Goal: Transaction & Acquisition: Book appointment/travel/reservation

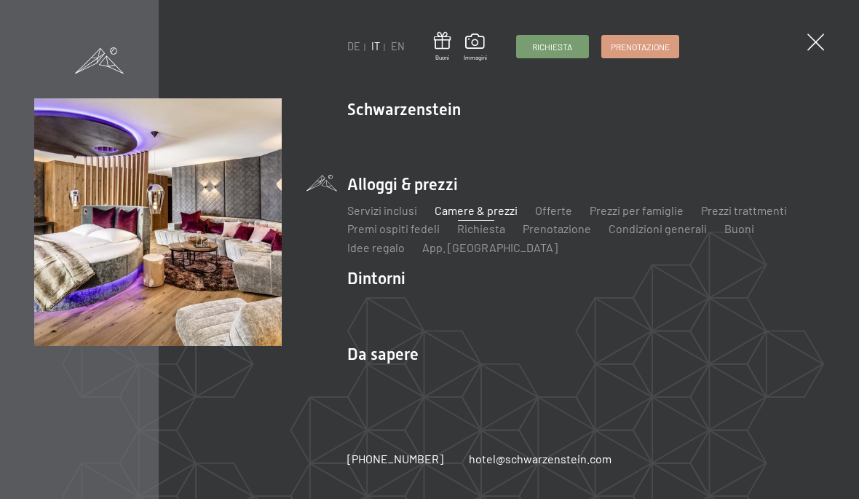
click at [480, 208] on link "Camere & prezzi" at bounding box center [476, 210] width 83 height 14
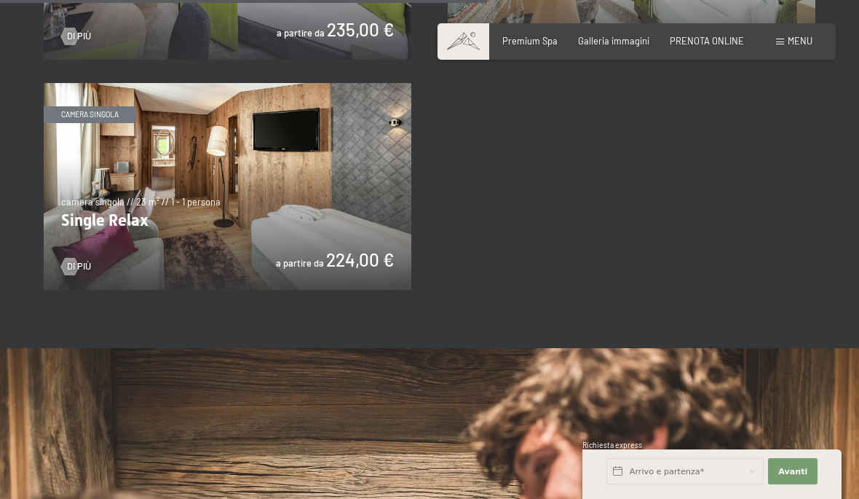
scroll to position [2063, 0]
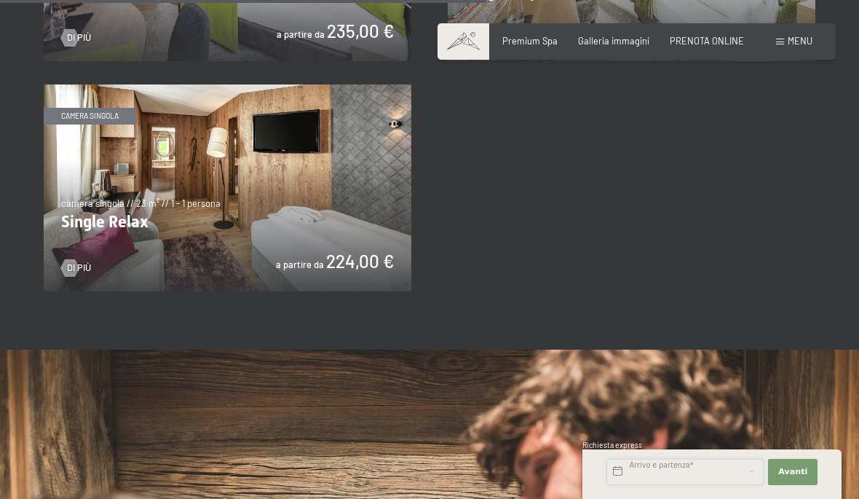
click at [623, 467] on input "text" at bounding box center [684, 472] width 157 height 26
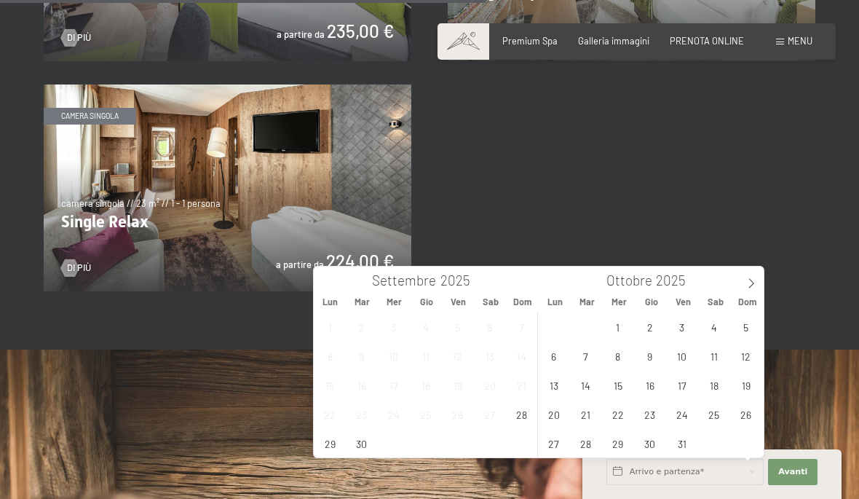
click at [741, 279] on span at bounding box center [751, 278] width 25 height 25
click at [745, 282] on span at bounding box center [751, 278] width 25 height 25
click at [750, 283] on icon at bounding box center [751, 283] width 10 height 10
type input "2026"
click at [556, 417] on span "19" at bounding box center [553, 414] width 28 height 28
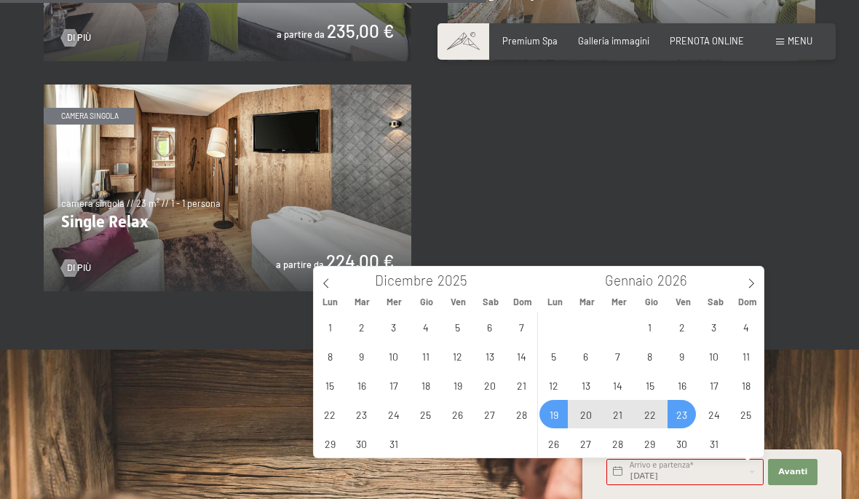
click at [685, 412] on span "23" at bounding box center [681, 414] width 28 height 28
type input "Lun. 19/01/2026 - Ven. 23/01/2026"
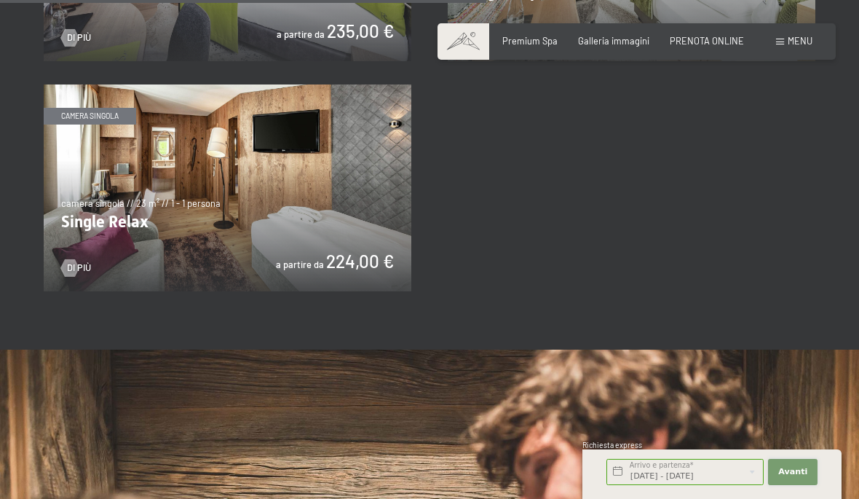
click at [787, 475] on span "Avanti" at bounding box center [792, 472] width 29 height 12
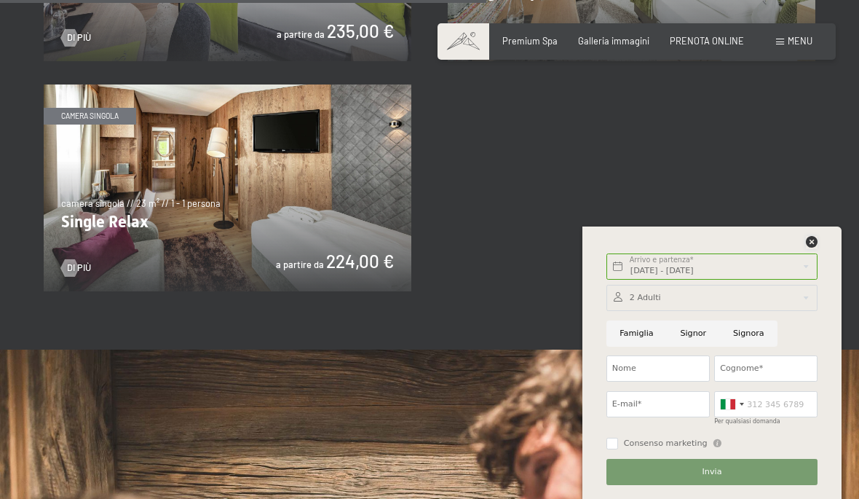
click at [809, 242] on icon at bounding box center [812, 242] width 12 height 12
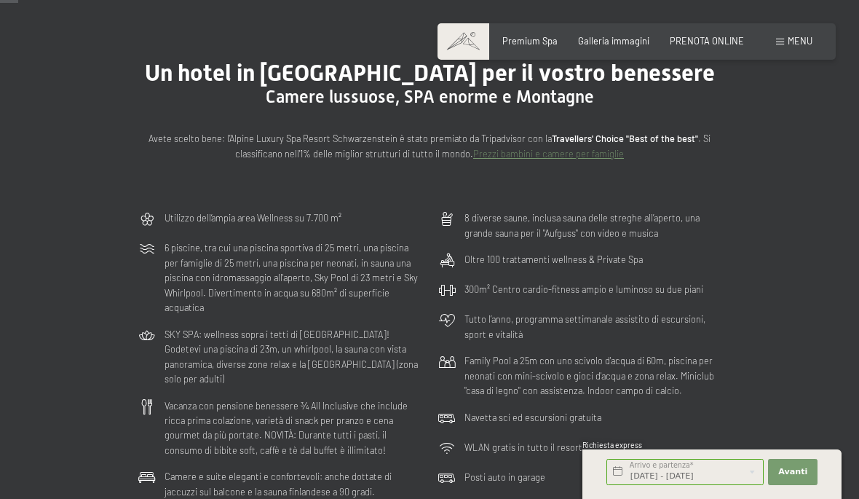
scroll to position [0, 0]
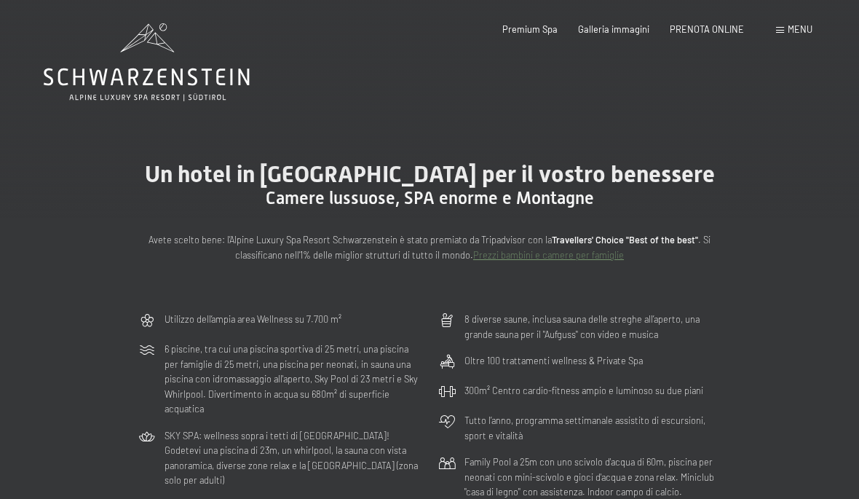
click at [717, 27] on span "PRENOTA ONLINE" at bounding box center [707, 29] width 74 height 12
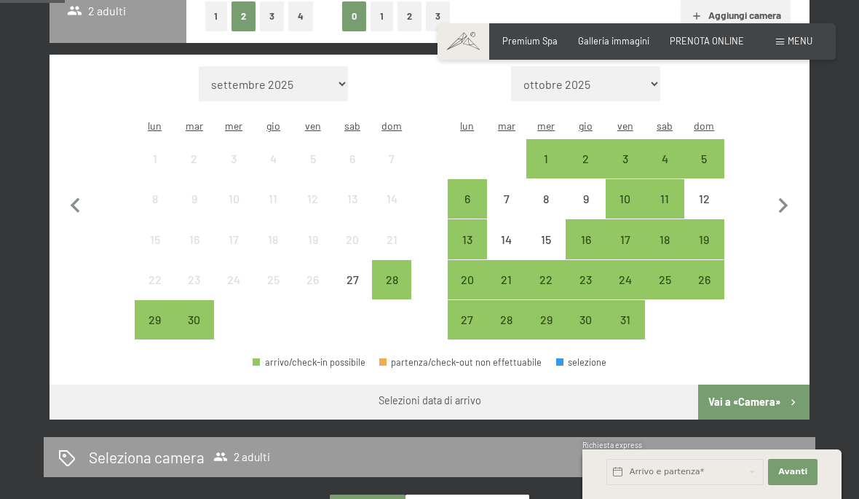
scroll to position [370, 0]
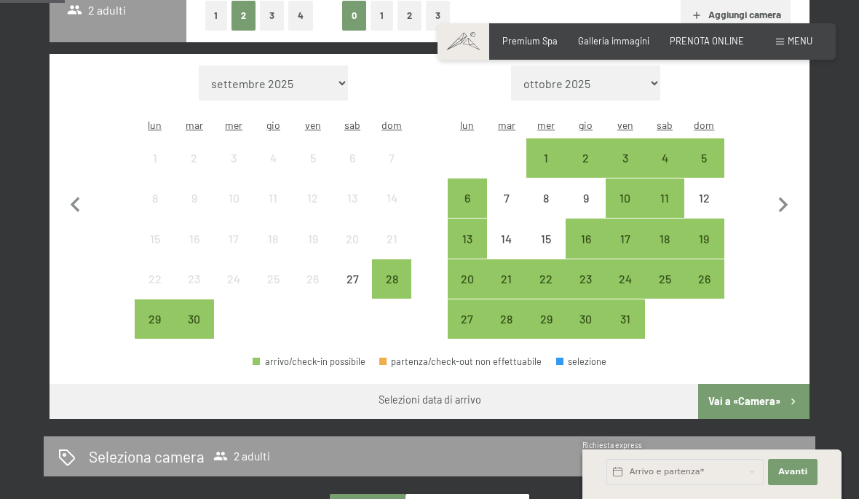
click at [781, 204] on icon "button" at bounding box center [783, 205] width 31 height 31
select select "2025-10-01"
select select "[DATE]"
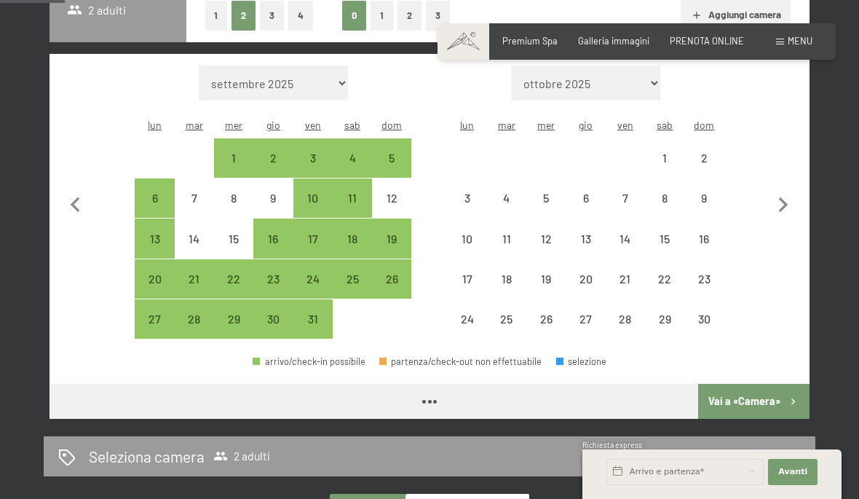
click at [780, 202] on icon "button" at bounding box center [783, 205] width 31 height 31
select select "[DATE]"
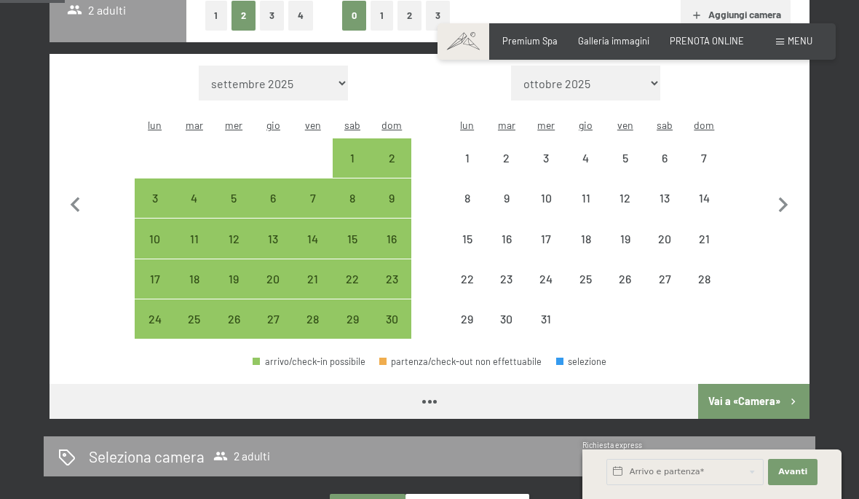
click at [785, 200] on icon "button" at bounding box center [783, 204] width 9 height 15
select select "[DATE]"
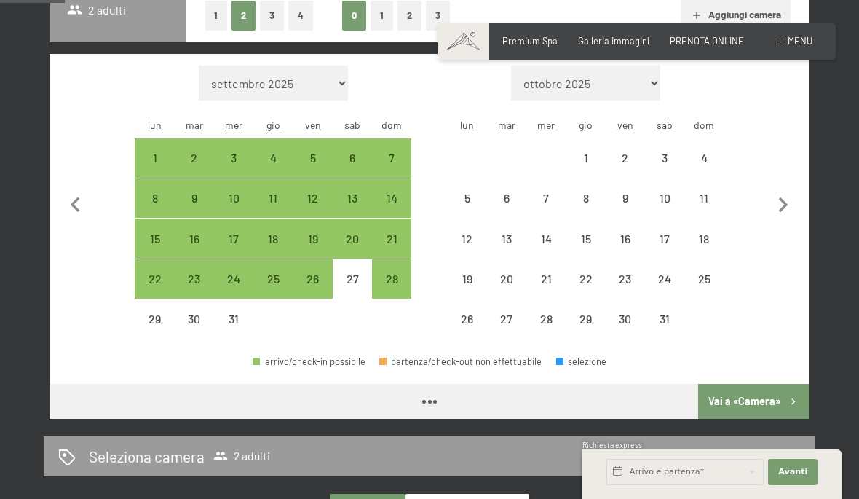
select select "[DATE]"
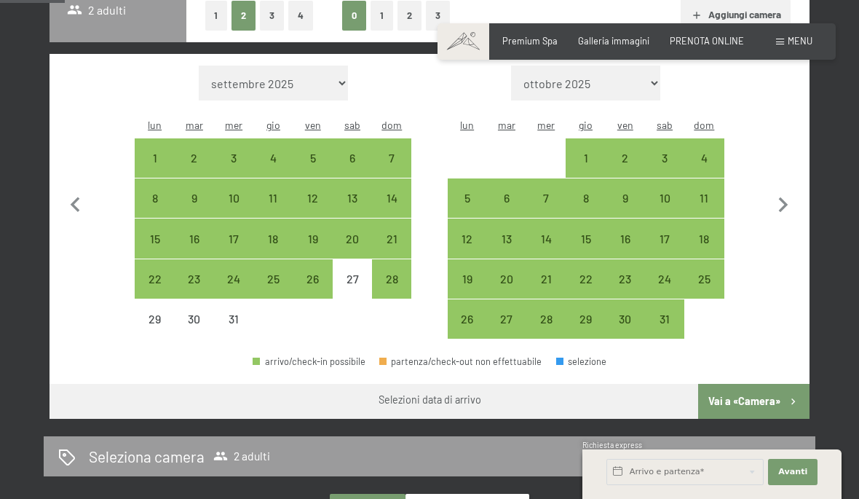
click at [667, 276] on div "24" at bounding box center [664, 291] width 36 height 36
select select "[DATE]"
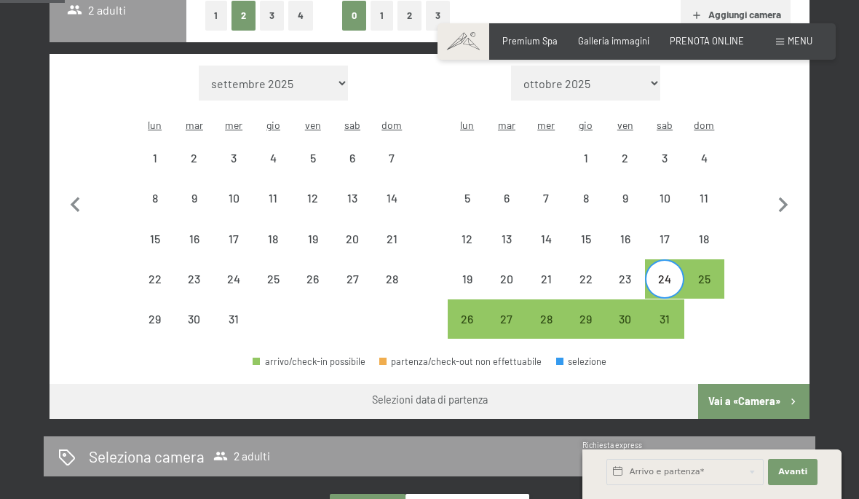
click at [504, 273] on div "20" at bounding box center [506, 291] width 36 height 36
select select "[DATE]"
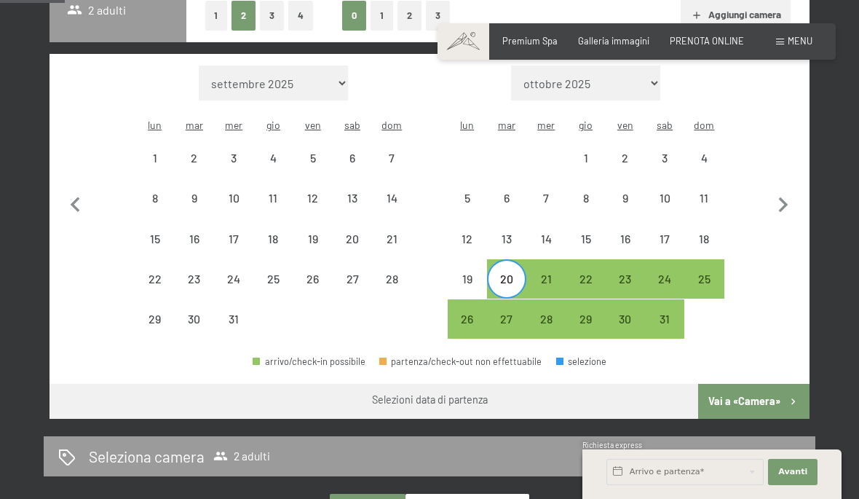
click at [663, 273] on div "24" at bounding box center [664, 291] width 36 height 36
select select "[DATE]"
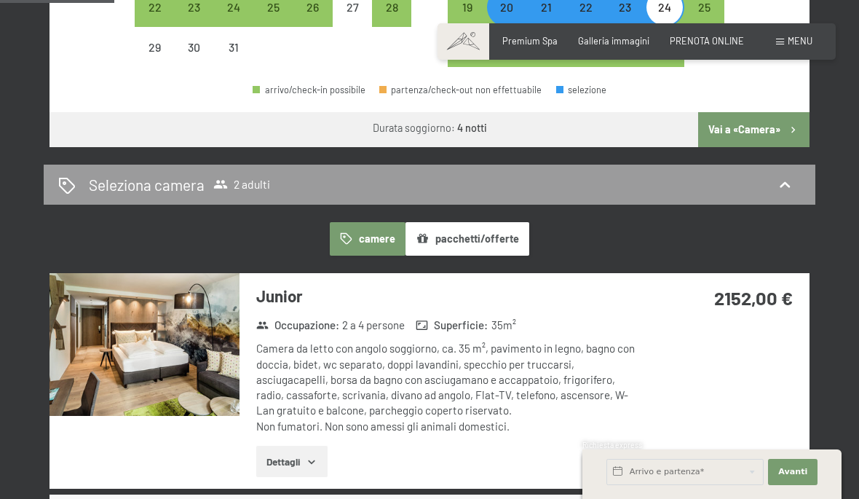
click at [754, 123] on button "Vai a «Camera»" at bounding box center [753, 129] width 111 height 35
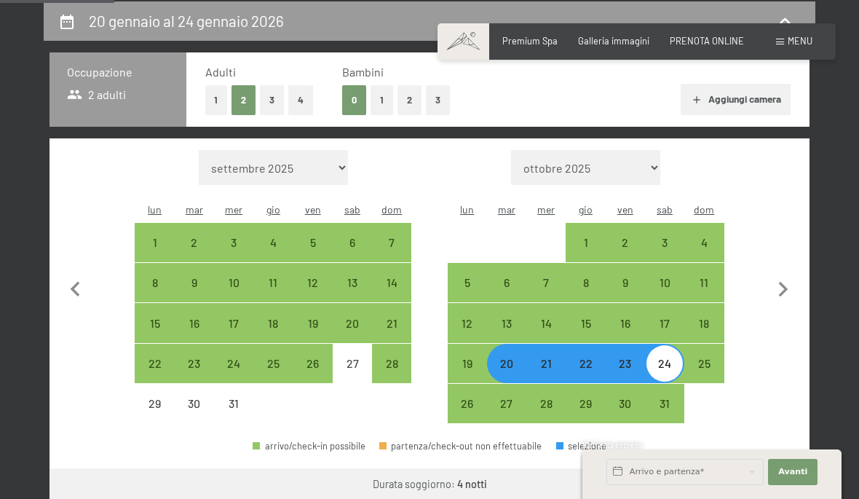
select select "[DATE]"
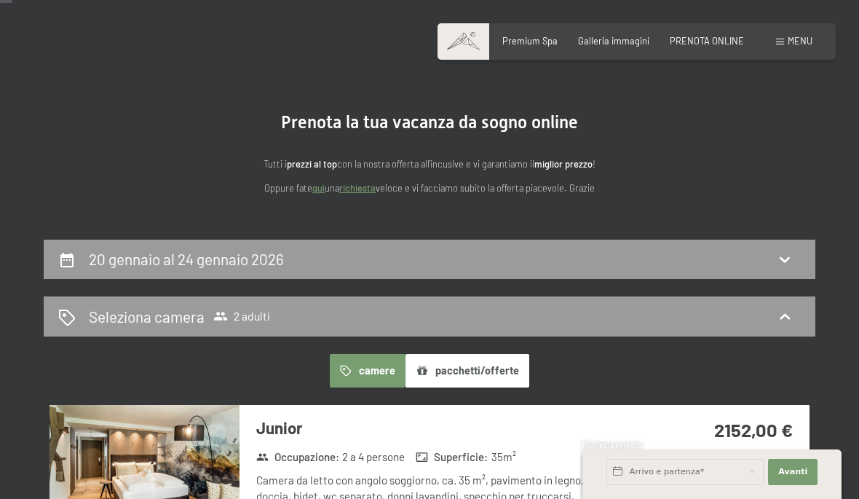
scroll to position [43, 0]
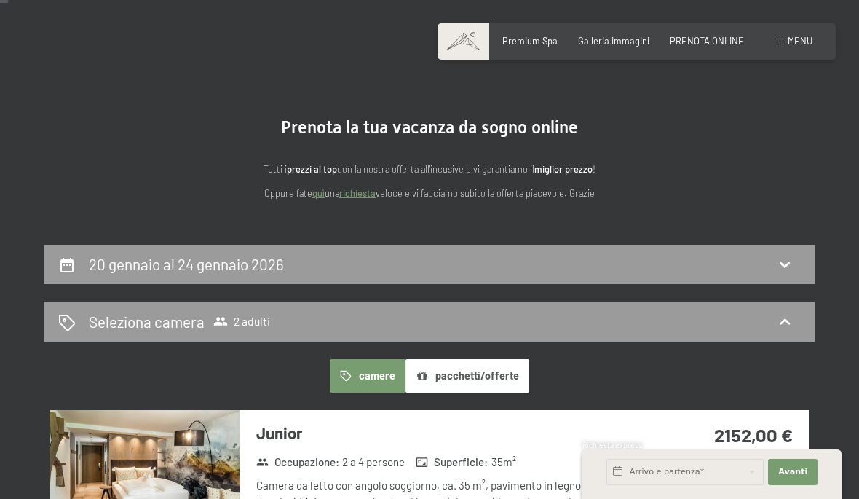
click at [478, 368] on button "pacchetti/offerte" at bounding box center [467, 375] width 124 height 33
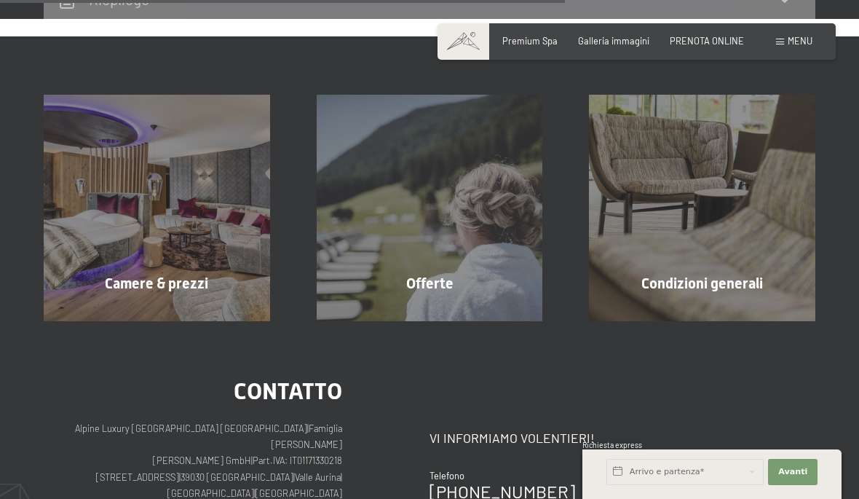
scroll to position [673, 0]
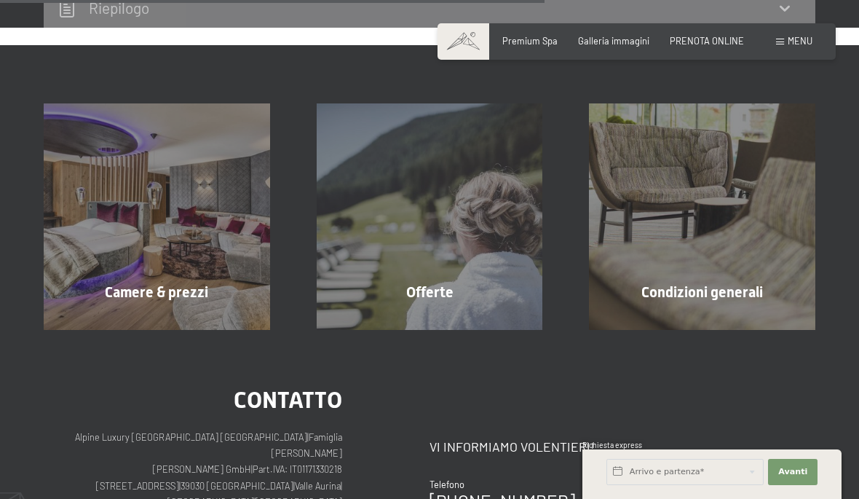
click at [433, 271] on div "Offerte mostra altro" at bounding box center [429, 216] width 273 height 226
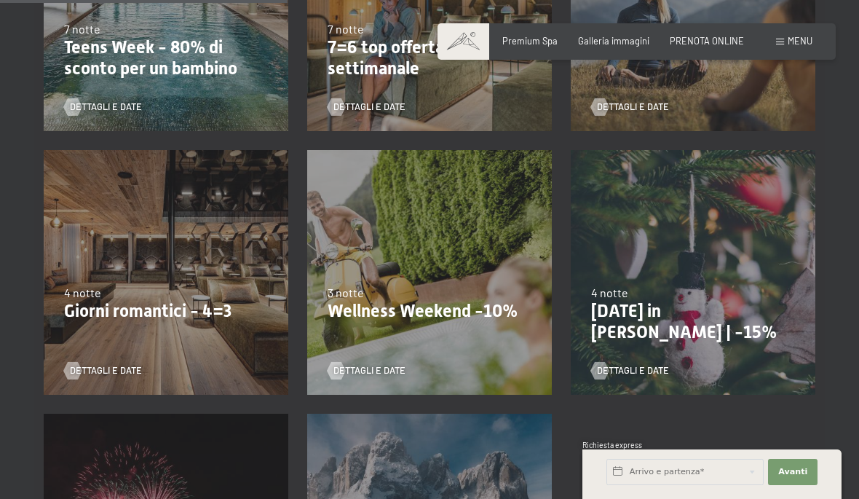
scroll to position [745, 0]
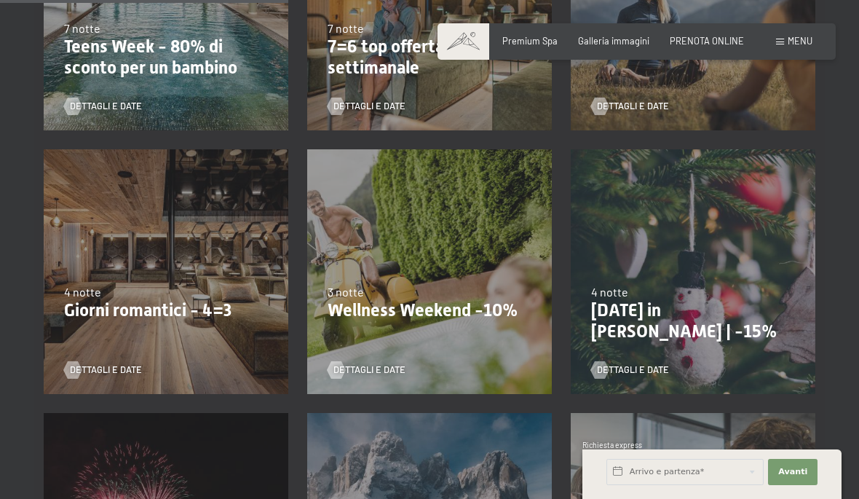
click at [194, 321] on div "9/11/2025-5/12/2025 8/12/2025-19/12/2025 11/1/2026-23/1/2026 8/3/2026-27/3/2026…" at bounding box center [165, 271] width 263 height 263
click at [164, 315] on p "Giorni romantici - 4=3" at bounding box center [166, 310] width 204 height 21
click at [100, 371] on span "Dettagli e Date" at bounding box center [106, 369] width 72 height 13
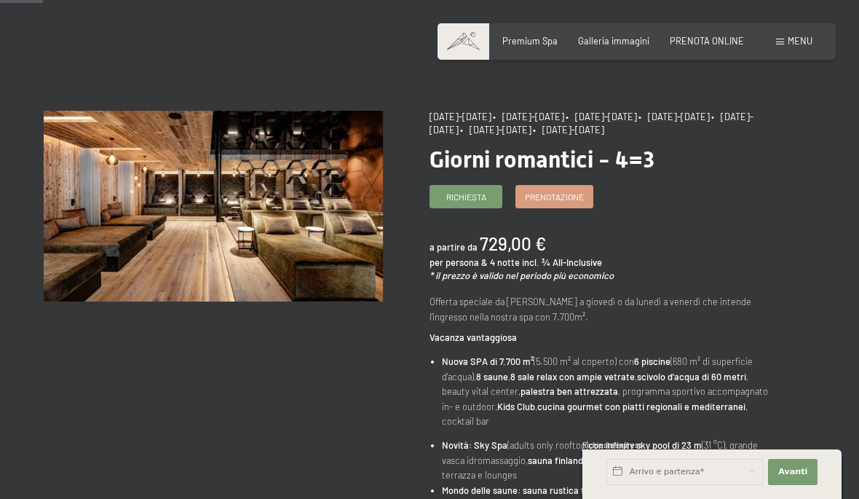
scroll to position [65, 0]
click at [558, 196] on span "Prenotazione" at bounding box center [554, 196] width 59 height 12
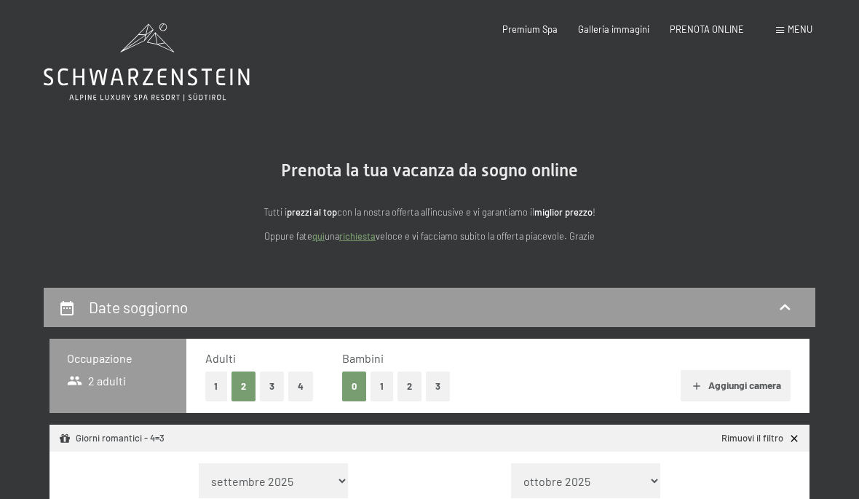
select select "[DATE]"
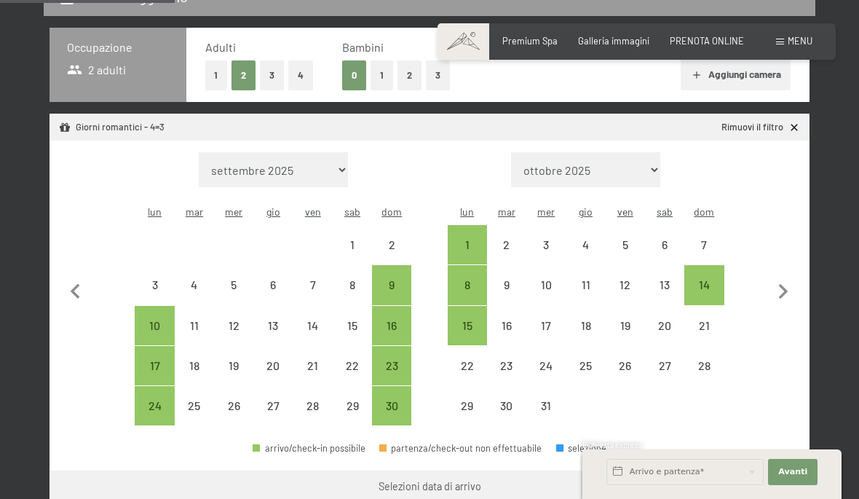
scroll to position [319, 0]
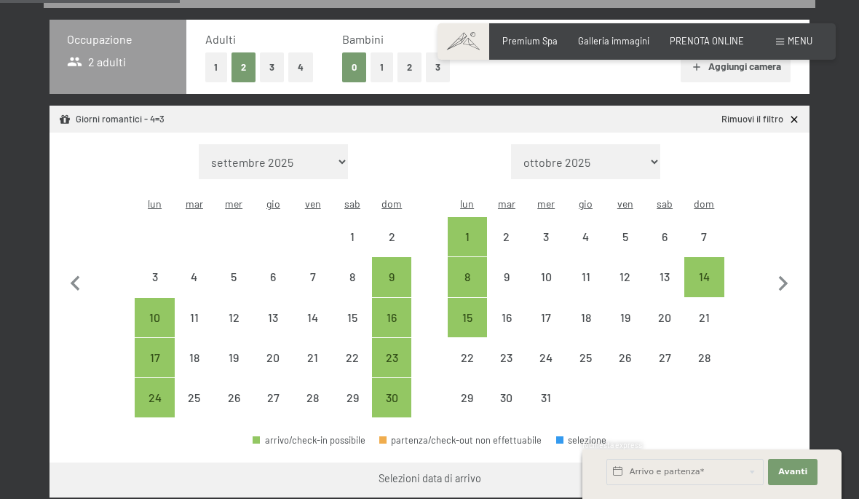
click at [796, 280] on icon "button" at bounding box center [783, 284] width 31 height 31
select select "[DATE]"
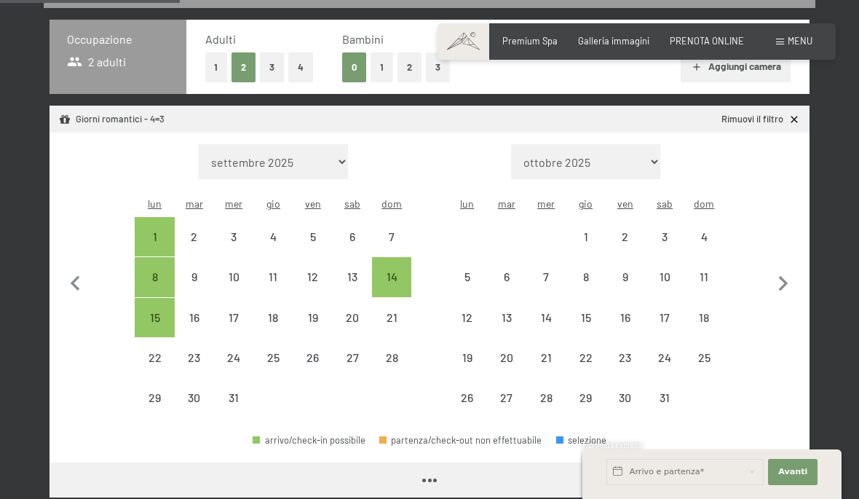
select select "[DATE]"
select select "2026-01-01"
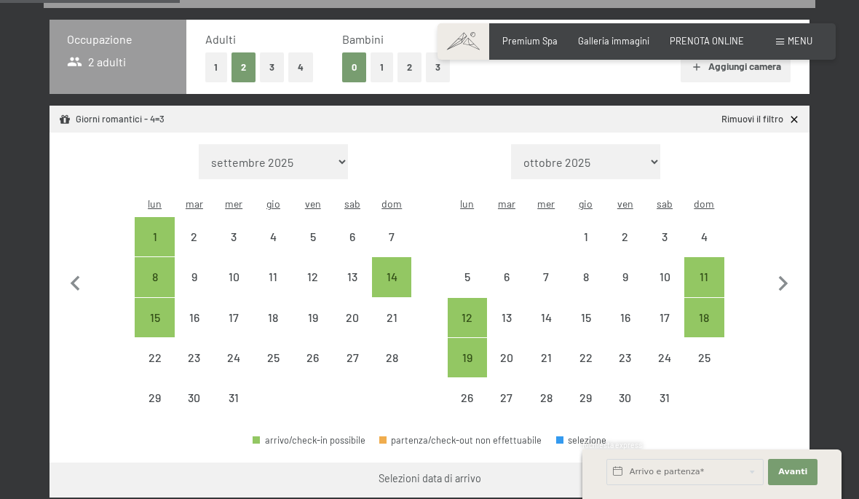
click at [508, 354] on div "20" at bounding box center [506, 370] width 36 height 36
select select "2025-12-01"
select select "2026-01-01"
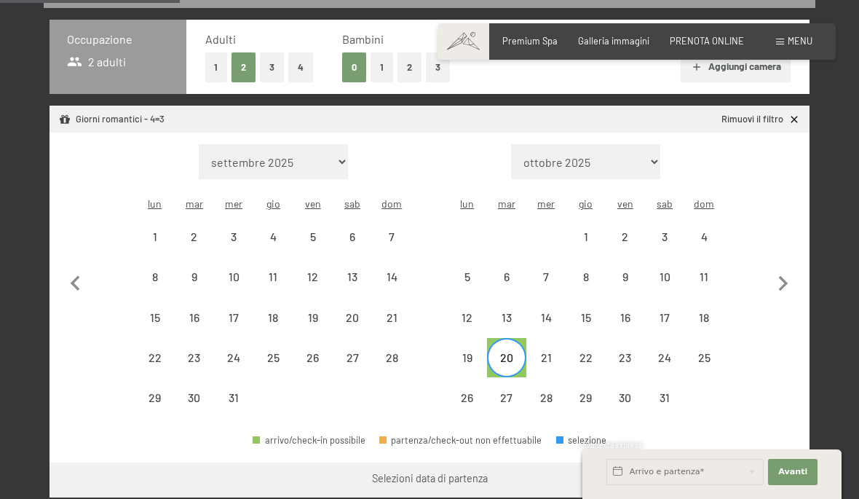
click at [477, 352] on div "19" at bounding box center [467, 370] width 36 height 36
select select "2025-12-01"
select select "2026-01-01"
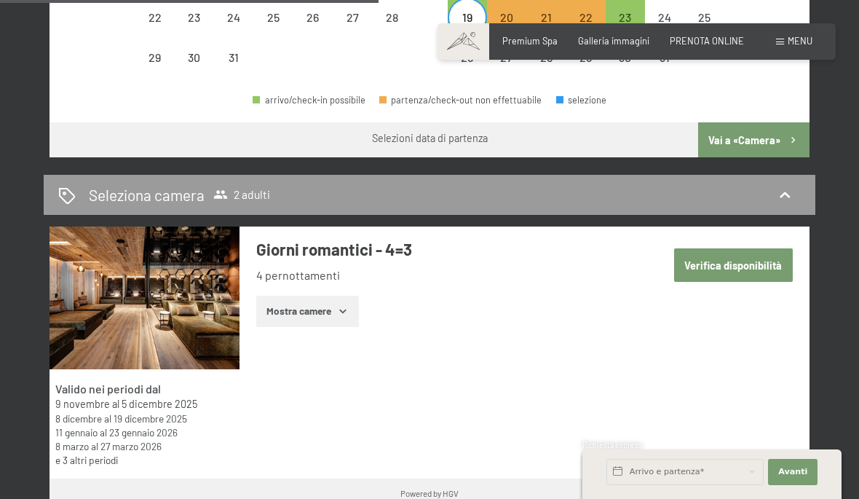
scroll to position [677, 0]
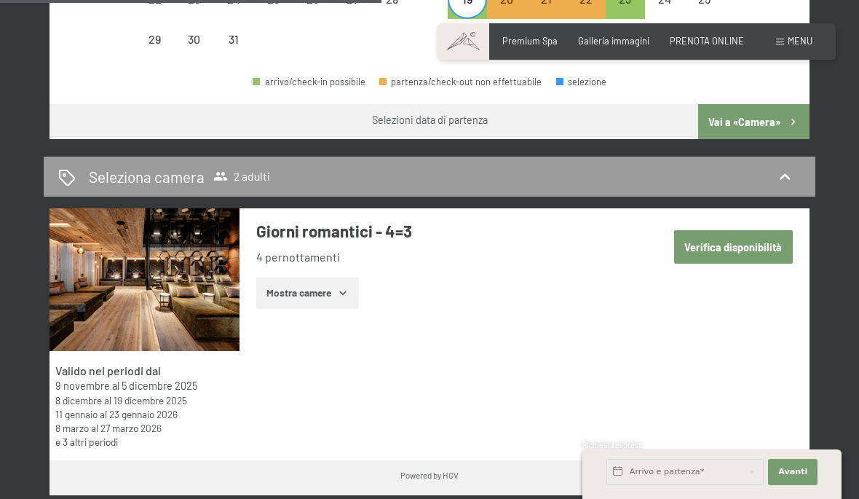
click at [728, 239] on button "Verifica disponibilità" at bounding box center [733, 246] width 119 height 33
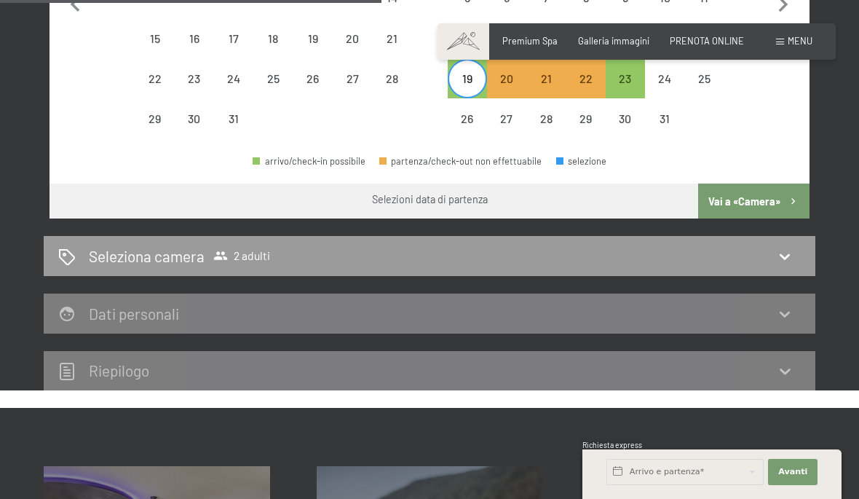
click at [748, 195] on button "Vai a «Camera»" at bounding box center [753, 200] width 111 height 35
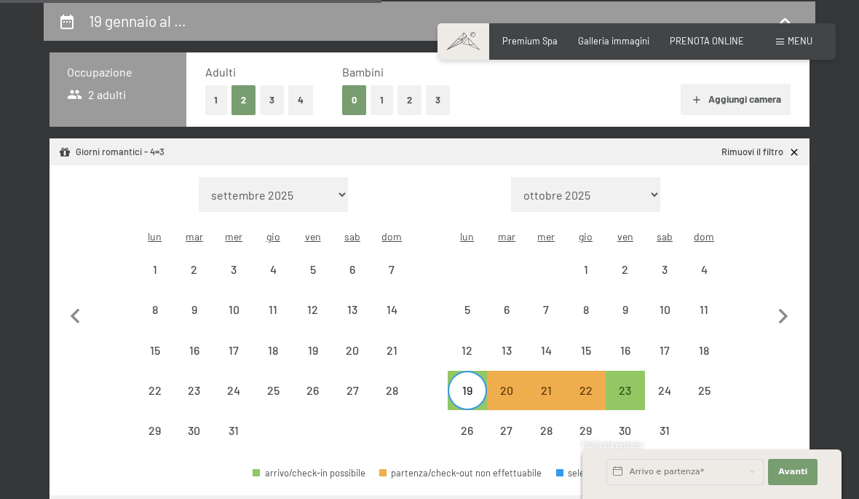
select select "2025-12-01"
select select "2026-01-01"
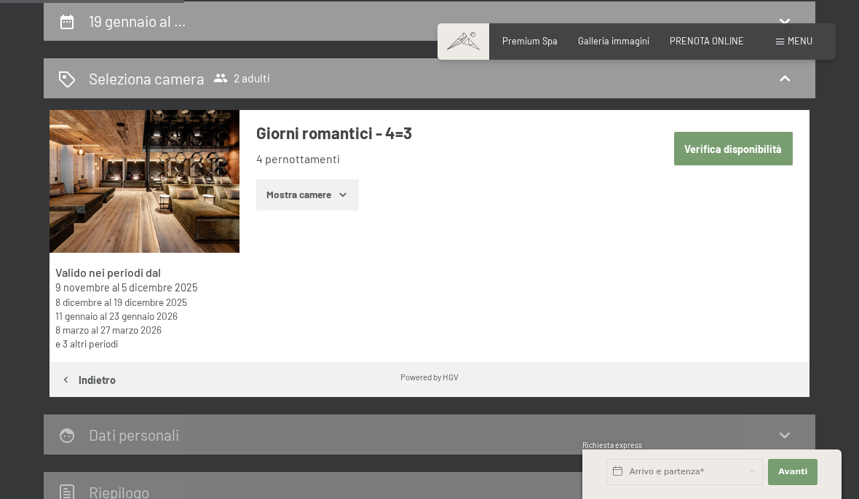
click at [722, 147] on button "Verifica disponibilità" at bounding box center [733, 148] width 119 height 33
select select "2025-12-01"
select select "2026-01-01"
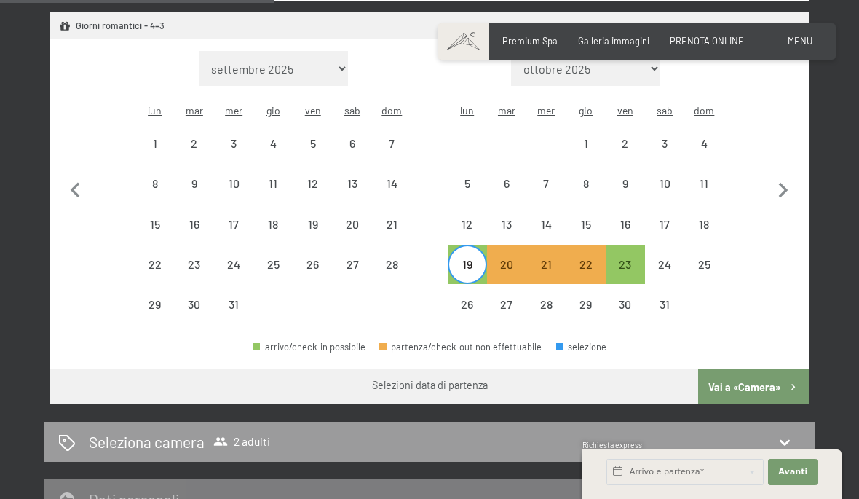
scroll to position [409, 0]
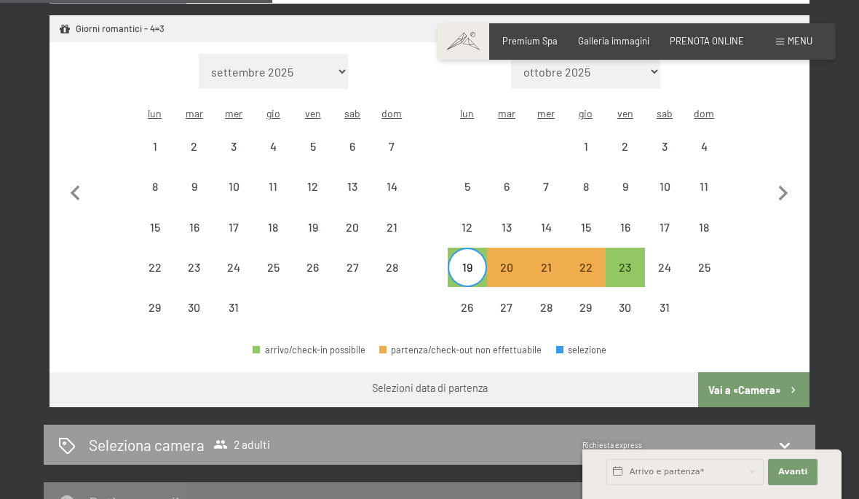
click at [469, 264] on div "19" at bounding box center [467, 279] width 36 height 36
select select "2025-12-01"
select select "2026-01-01"
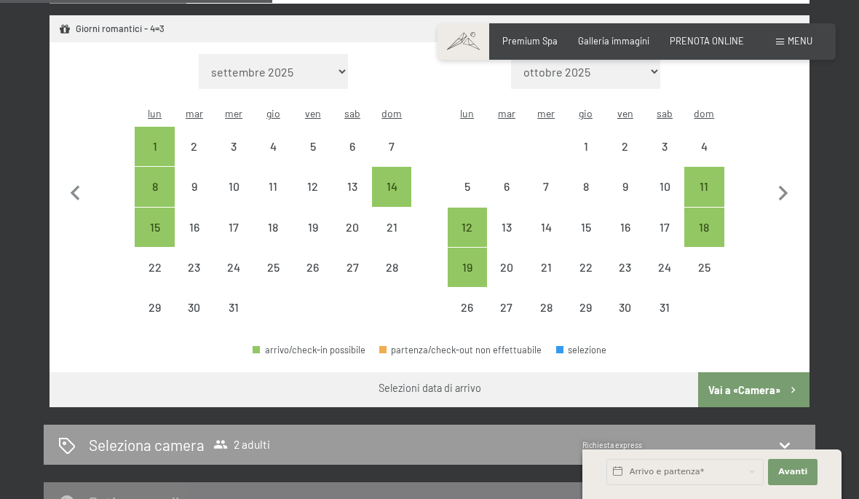
click at [617, 263] on div "23" at bounding box center [625, 279] width 36 height 36
select select "2025-12-01"
select select "2026-01-01"
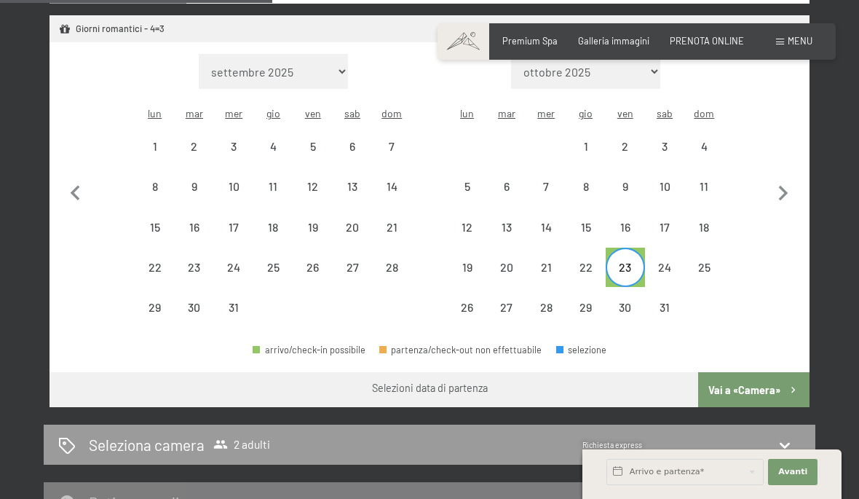
click at [354, 304] on div at bounding box center [352, 306] width 39 height 39
click at [468, 261] on div "19" at bounding box center [467, 279] width 36 height 36
select select "2025-12-01"
select select "2026-01-01"
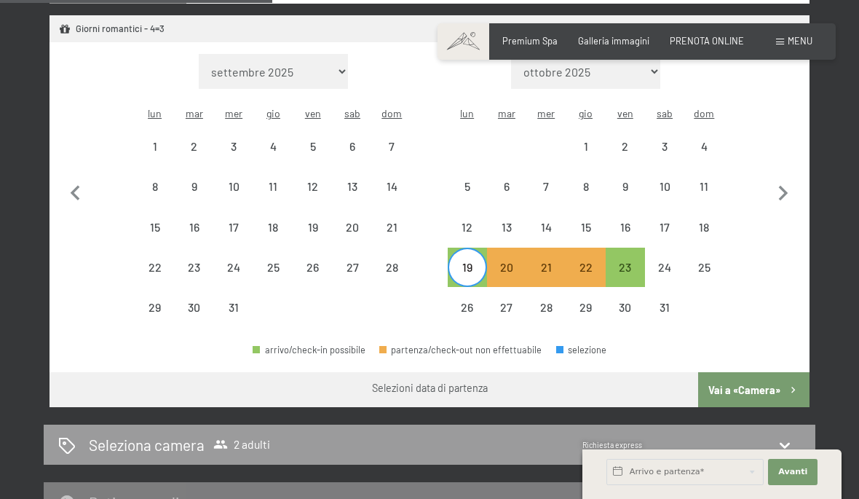
click at [392, 263] on div "28" at bounding box center [391, 279] width 36 height 36
select select "2025-12-01"
select select "2026-01-01"
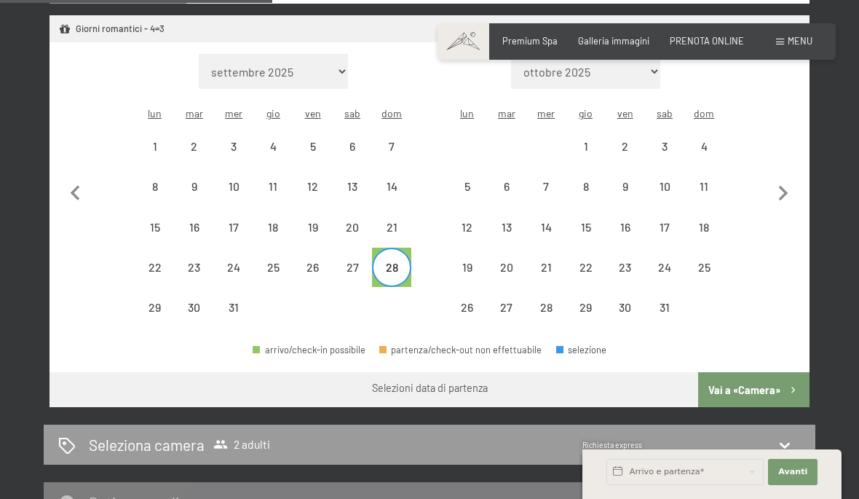
click at [408, 300] on div at bounding box center [391, 306] width 39 height 39
click at [73, 187] on icon "button" at bounding box center [75, 192] width 9 height 15
select select "2025-11-01"
select select "2025-12-01"
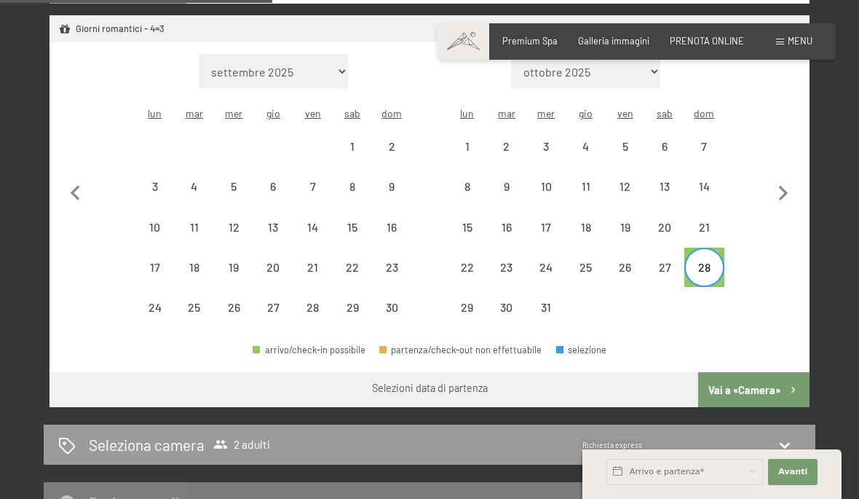
click at [774, 183] on icon "button" at bounding box center [783, 193] width 31 height 31
select select "2025-12-01"
select select "2026-01-01"
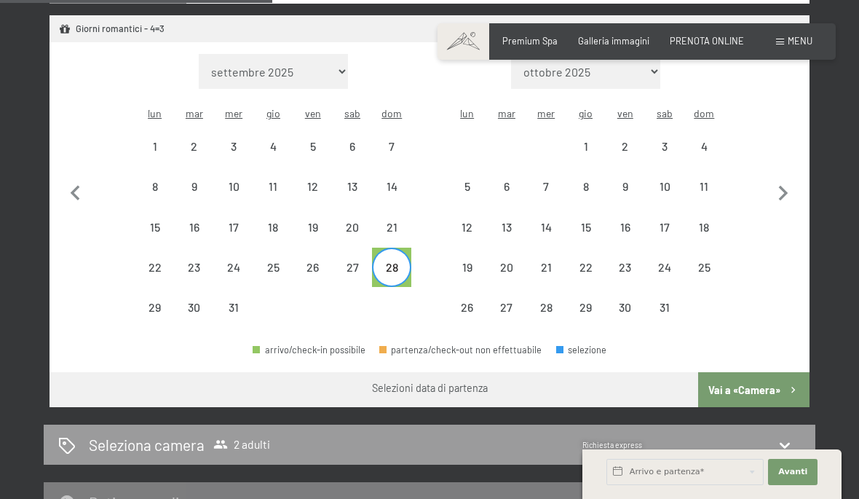
click at [432, 306] on div "Mese/anno settembre 2025 ottobre 2025 novembre 2025 dicembre 2025 gennaio 2026 …" at bounding box center [429, 191] width 714 height 274
click at [469, 261] on div "19" at bounding box center [467, 279] width 36 height 36
select select "2025-12-01"
select select "2026-01-01"
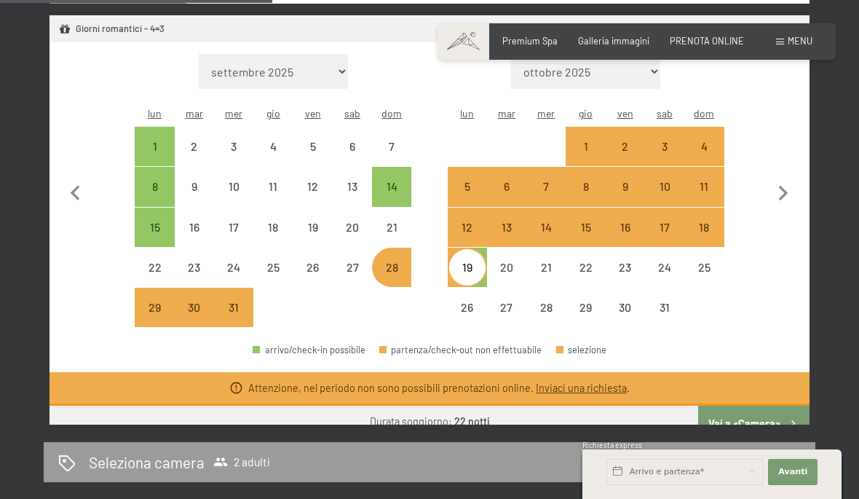
select select "2025-11-01"
select select "2025-12-01"
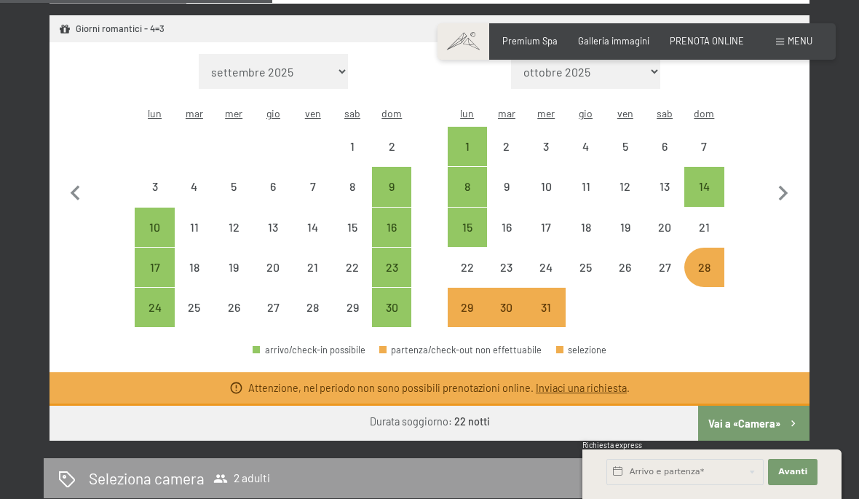
click at [625, 312] on div at bounding box center [625, 306] width 39 height 39
click at [85, 191] on icon "button" at bounding box center [75, 193] width 31 height 31
select select "2025-10-01"
select select "2025-11-01"
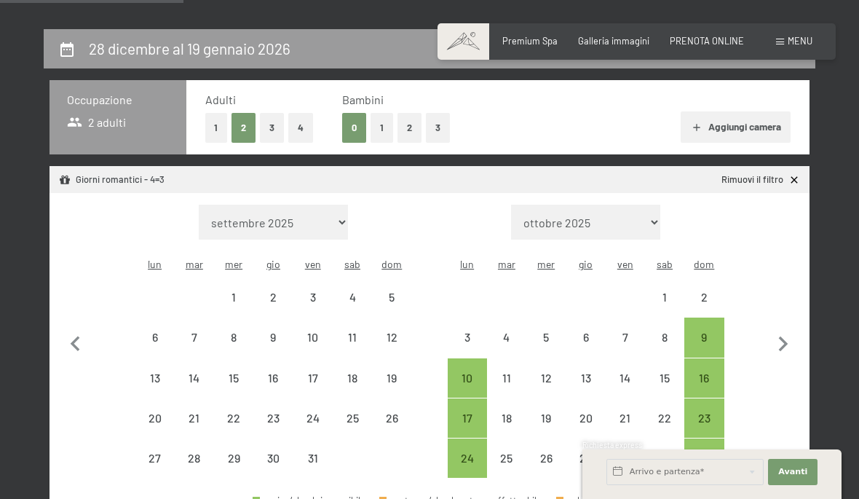
scroll to position [0, 0]
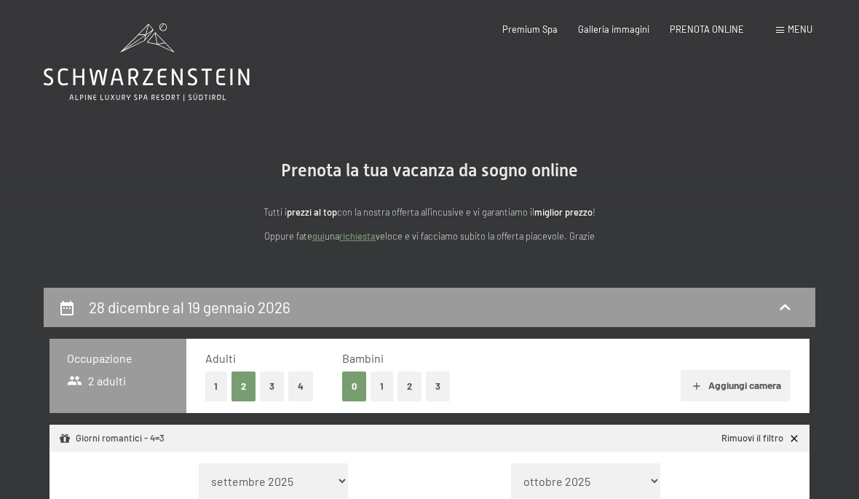
click at [795, 32] on span "Menu" at bounding box center [799, 29] width 25 height 12
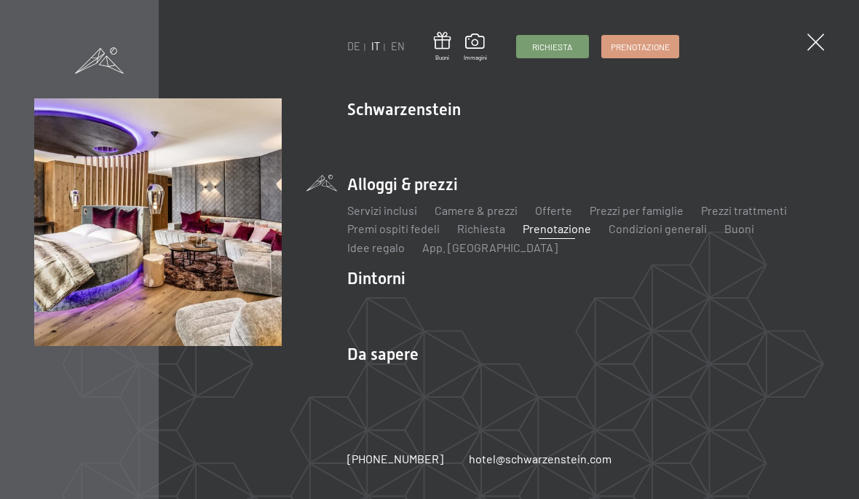
click at [470, 212] on link "Camere & prezzi" at bounding box center [476, 210] width 83 height 14
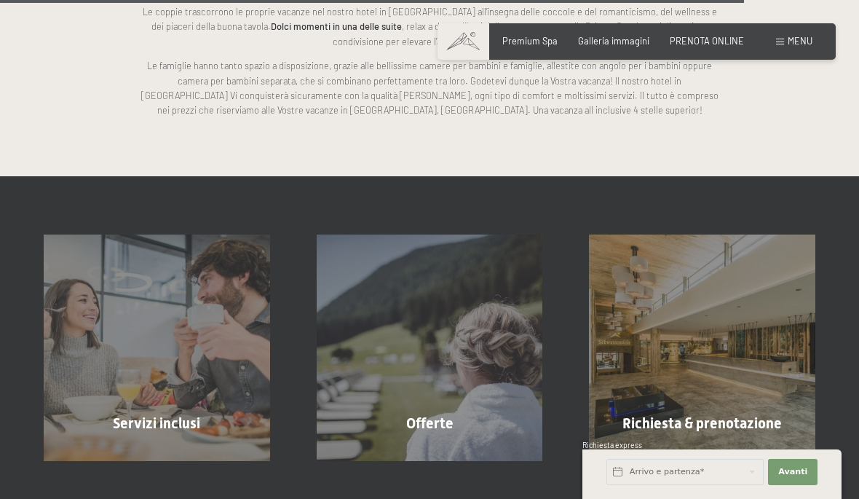
scroll to position [3120, 0]
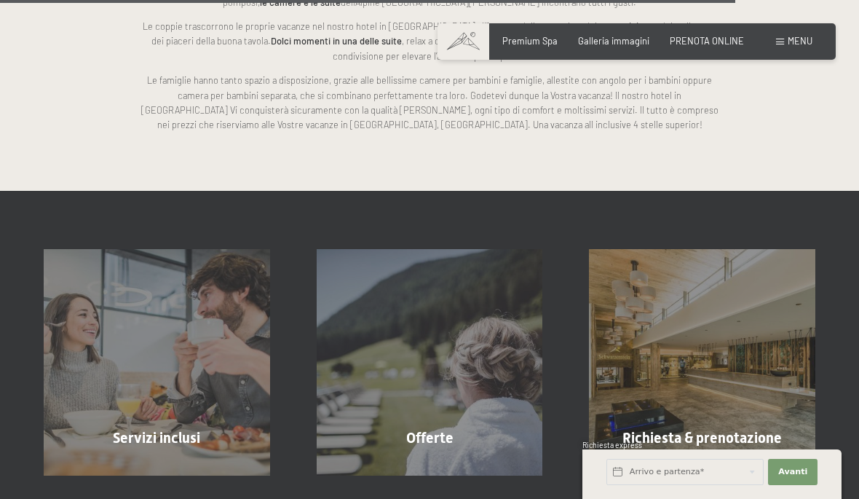
click at [438, 375] on div "Offerte mostra altro" at bounding box center [429, 362] width 273 height 226
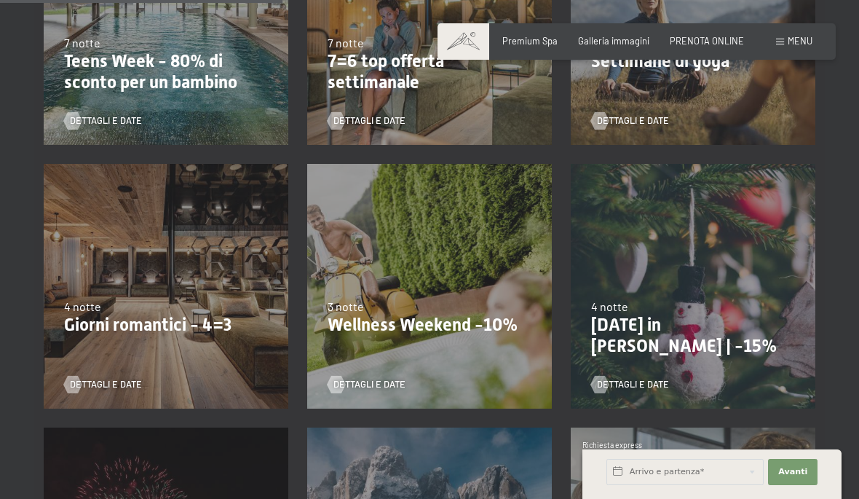
scroll to position [737, 0]
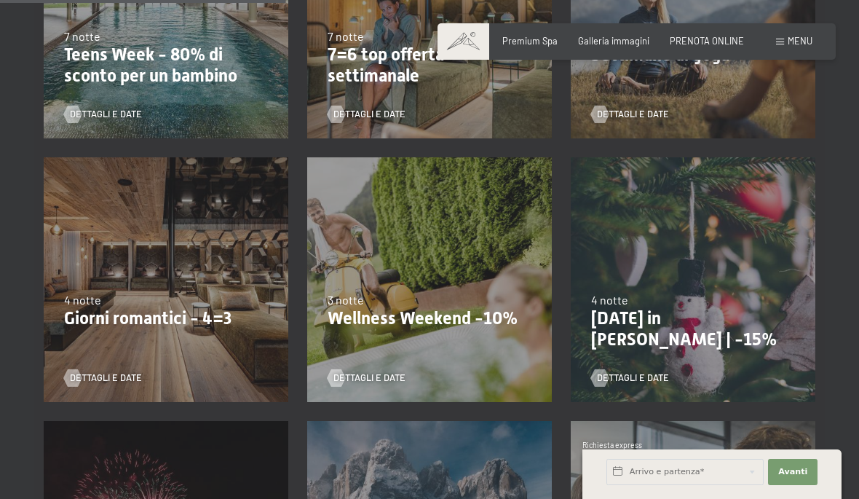
click at [185, 330] on div "[DATE]-[DATE] [DATE]-[DATE] [DATE]-[DATE] [DATE]-[DATE] [DATE]-[DATE] [DATE]-[D…" at bounding box center [165, 279] width 263 height 263
click at [167, 279] on div "[DATE]-[DATE] [DATE]-[DATE] [DATE]-[DATE] [DATE]-[DATE] [DATE]-[DATE] [DATE]-[D…" at bounding box center [165, 279] width 263 height 263
click at [175, 320] on p "Giorni romantici - 4=3" at bounding box center [166, 318] width 204 height 21
click at [109, 357] on div "Dettagli e Date" at bounding box center [161, 369] width 195 height 31
click at [113, 373] on span "Dettagli e Date" at bounding box center [106, 377] width 72 height 13
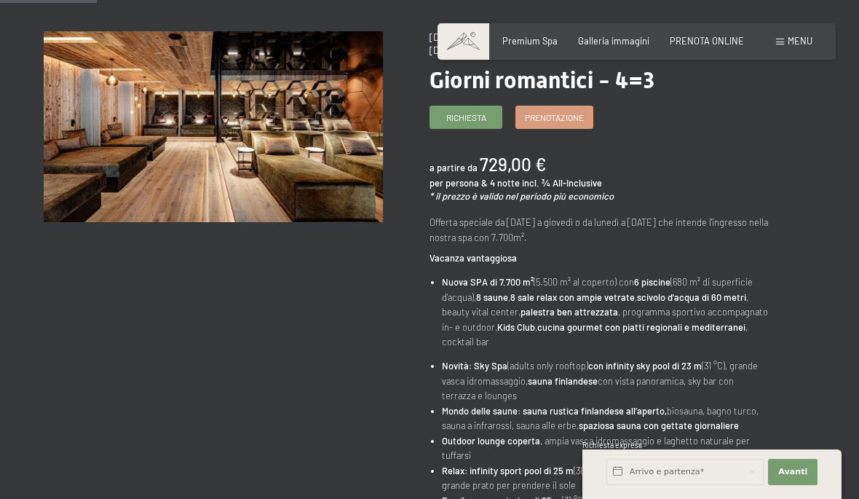
scroll to position [143, 0]
click at [552, 119] on span "Prenotazione" at bounding box center [554, 118] width 59 height 12
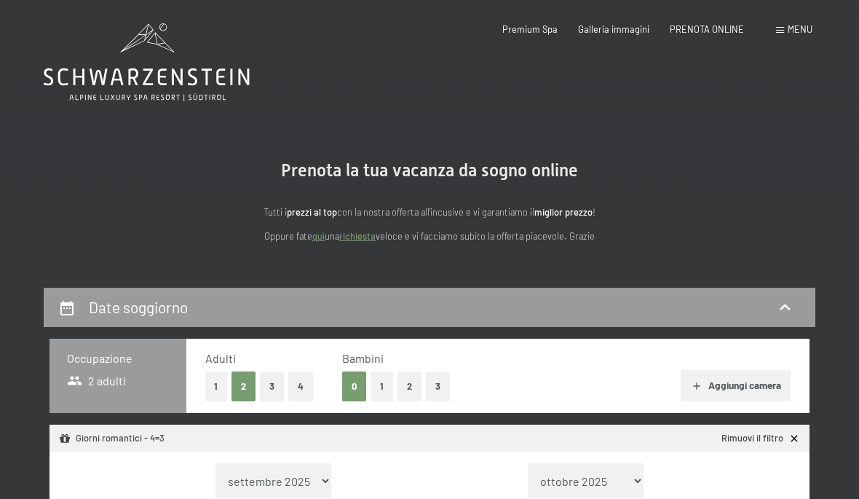
select select "[DATE]"
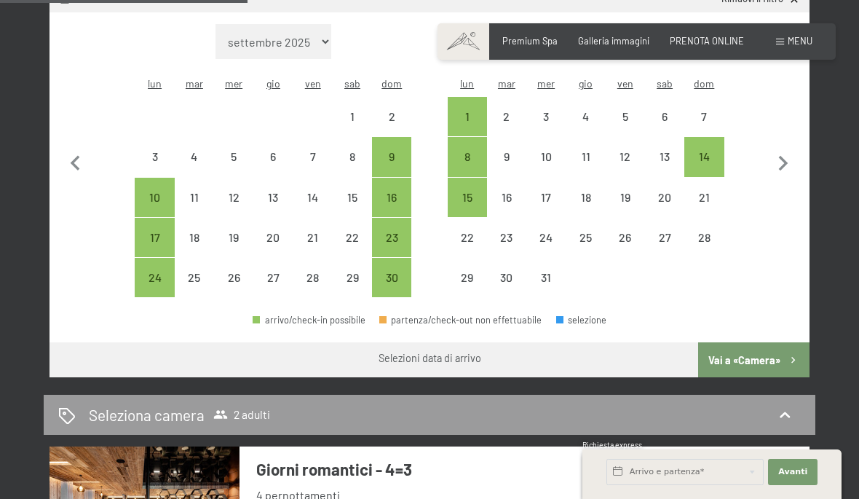
scroll to position [432, 0]
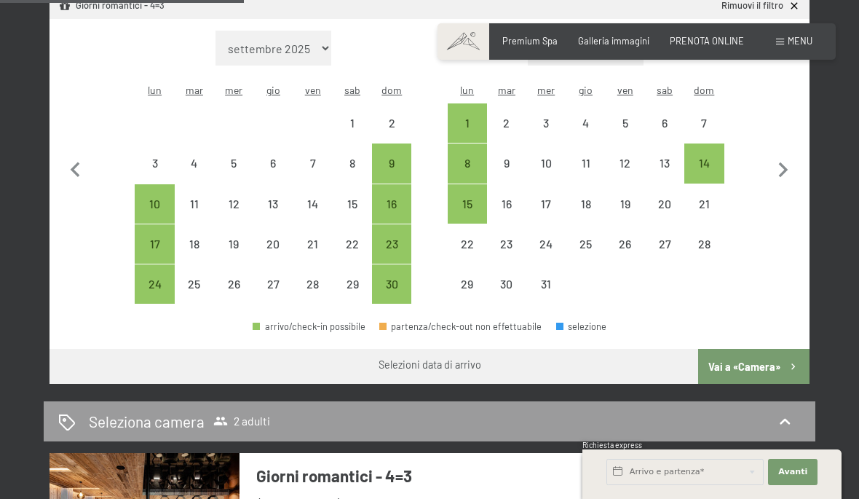
click at [782, 165] on icon "button" at bounding box center [783, 170] width 31 height 31
select select "[DATE]"
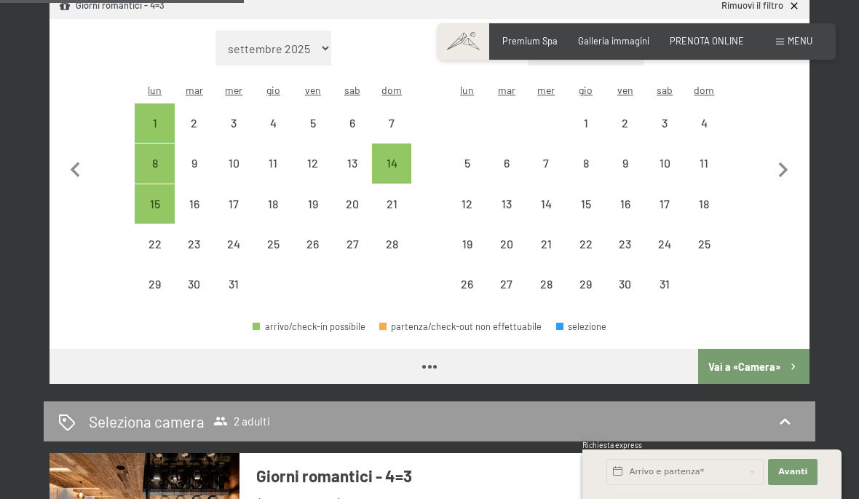
select select "[DATE]"
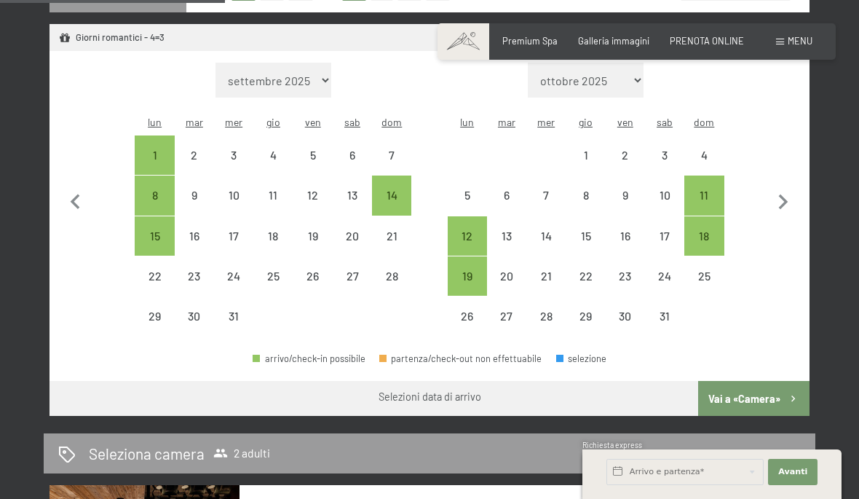
scroll to position [397, 0]
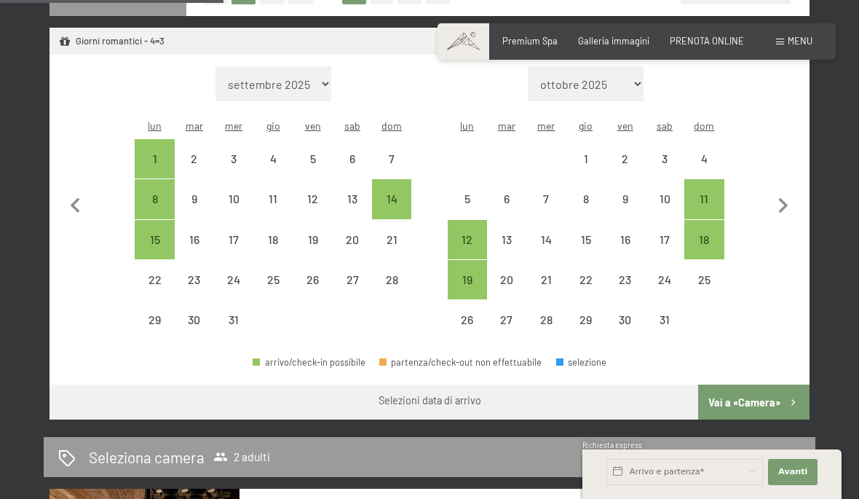
click at [584, 274] on div "22" at bounding box center [585, 292] width 36 height 36
select select "[DATE]"
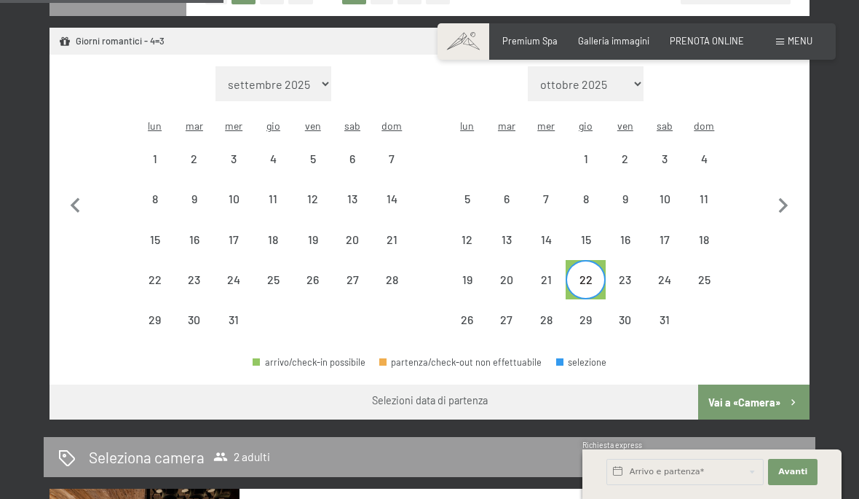
click at [475, 279] on div "19" at bounding box center [467, 292] width 36 height 36
select select "[DATE]"
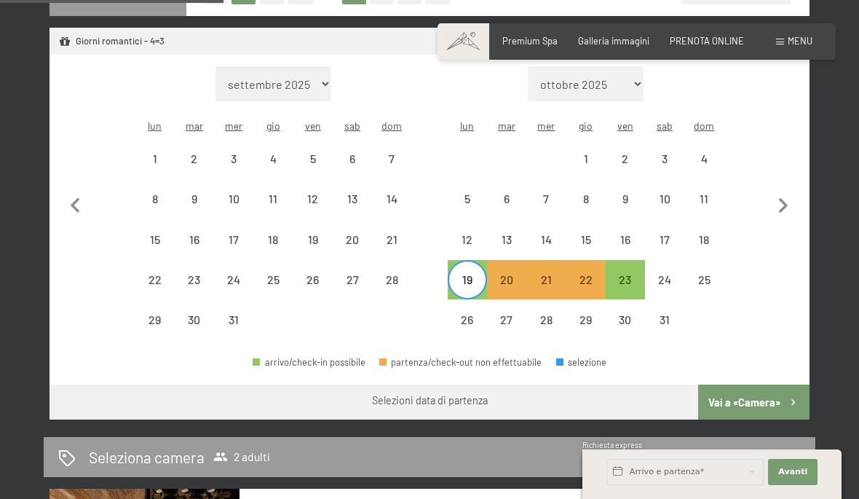
click at [465, 234] on div "12" at bounding box center [467, 252] width 36 height 36
select select "[DATE]"
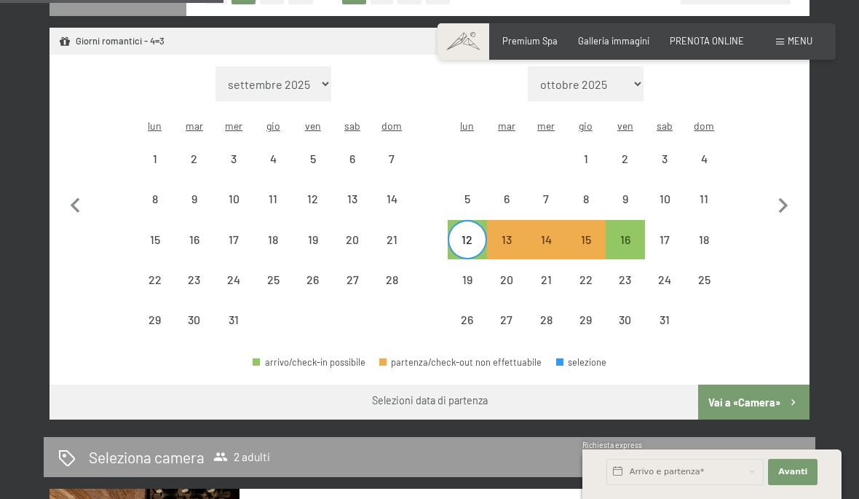
click at [78, 202] on icon "button" at bounding box center [75, 206] width 31 height 31
select select "[DATE]"
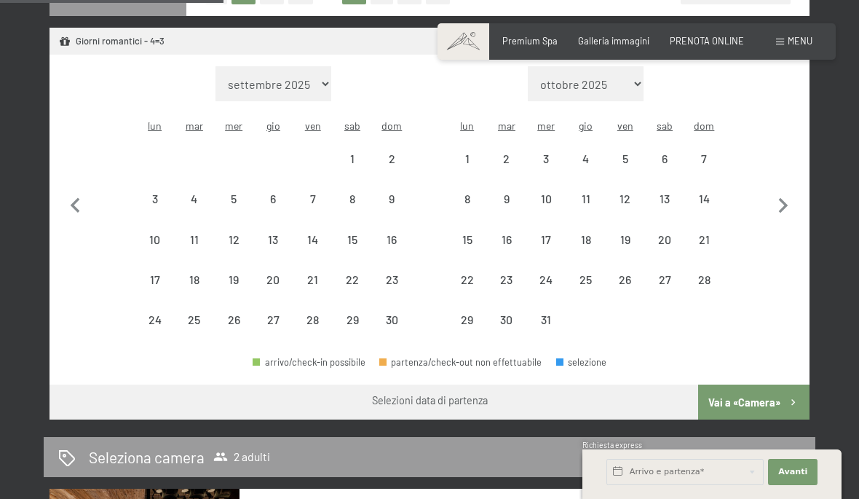
click at [156, 277] on div "17" at bounding box center [154, 292] width 36 height 36
select select "[DATE]"
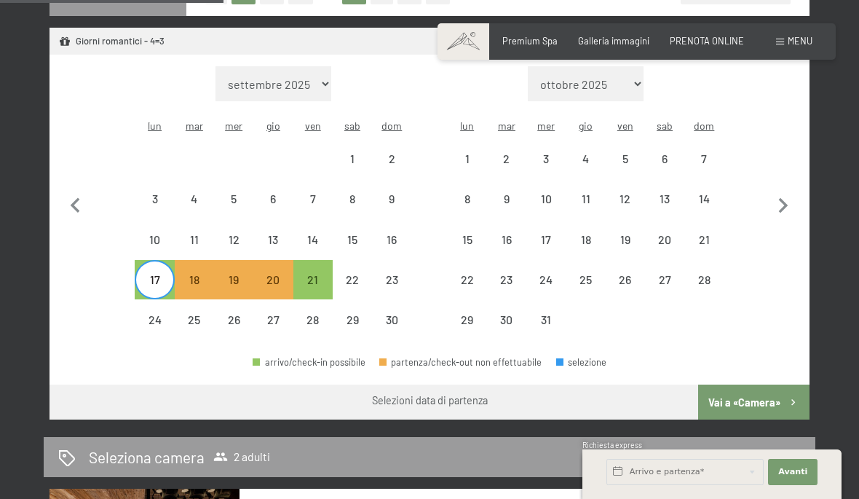
click at [786, 200] on icon "button" at bounding box center [783, 205] width 9 height 15
select select "[DATE]"
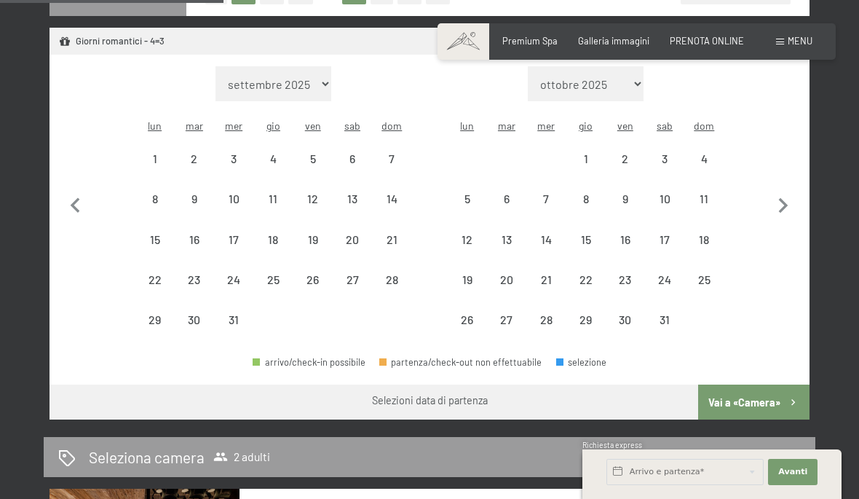
click at [469, 280] on div "19" at bounding box center [467, 292] width 36 height 36
select select "[DATE]"
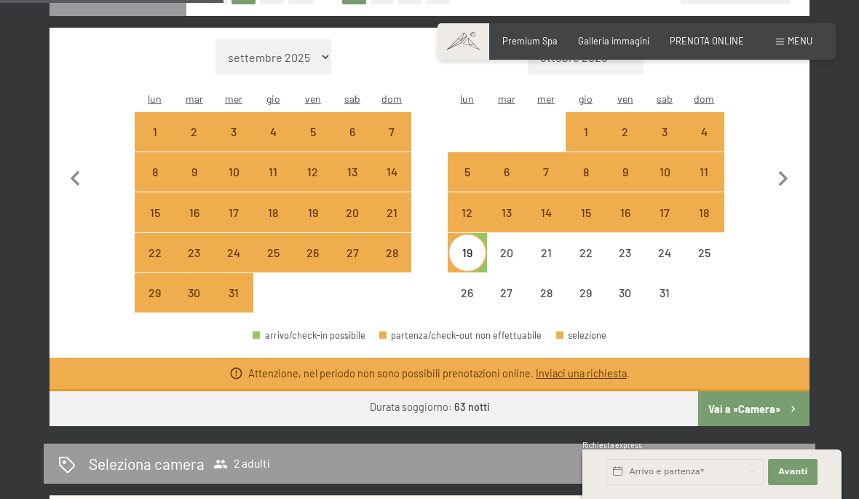
click at [627, 247] on div "23" at bounding box center [625, 265] width 36 height 36
select select "[DATE]"
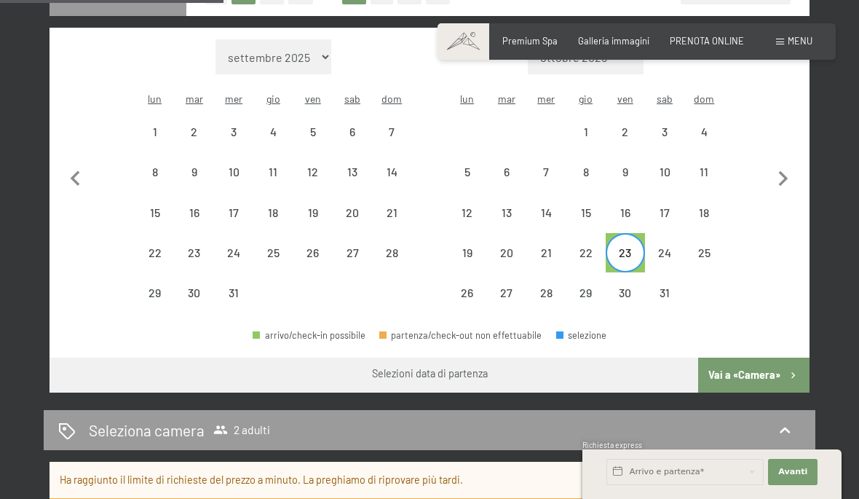
click at [480, 248] on div "19" at bounding box center [467, 265] width 36 height 36
select select "[DATE]"
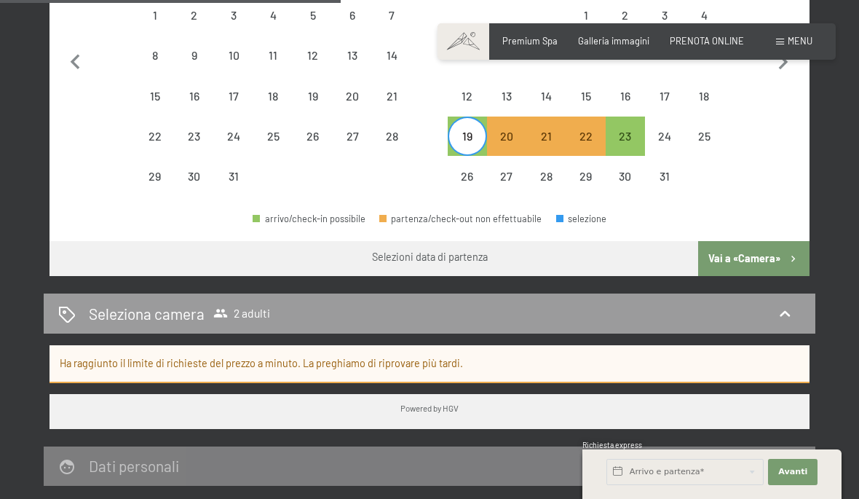
click at [756, 255] on button "Vai a «Camera»" at bounding box center [753, 258] width 111 height 35
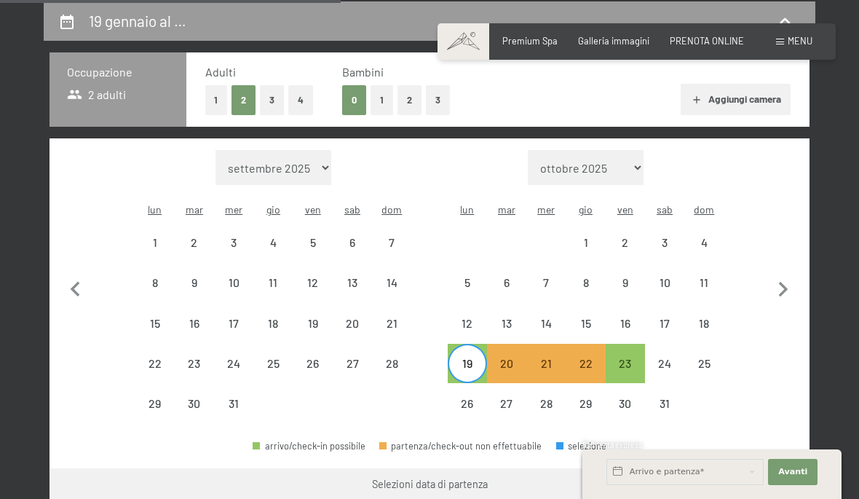
select select "[DATE]"
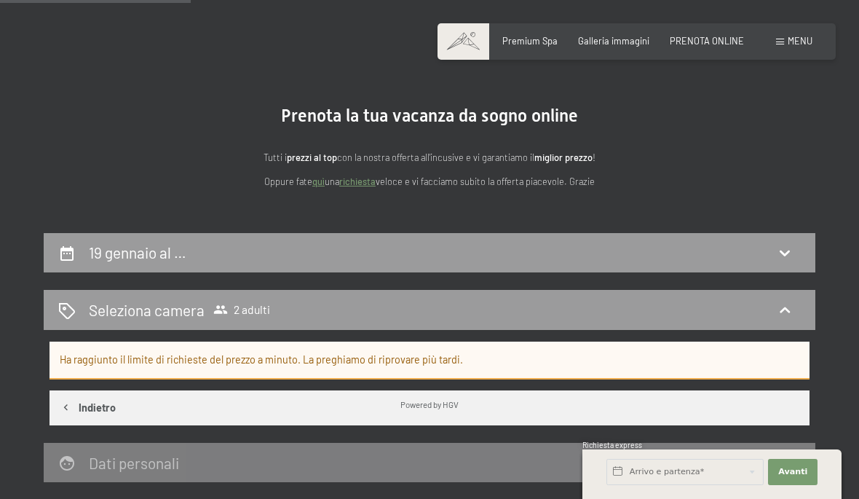
scroll to position [0, 0]
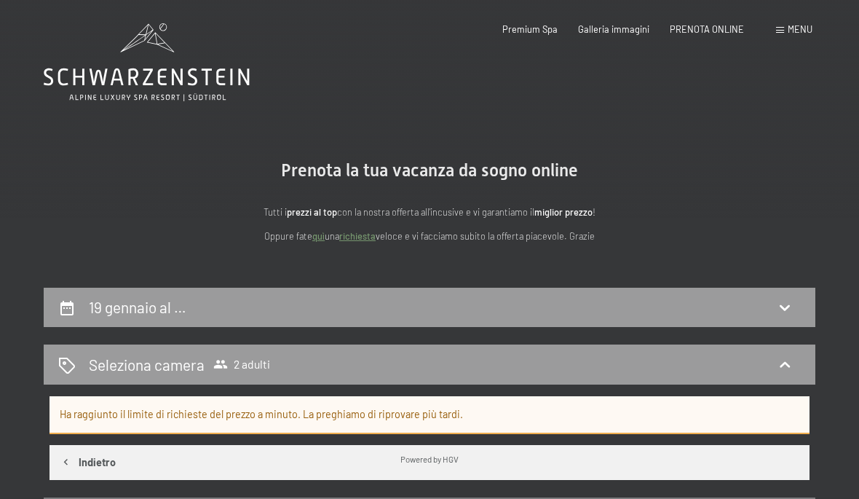
click at [793, 31] on span "Menu" at bounding box center [799, 29] width 25 height 12
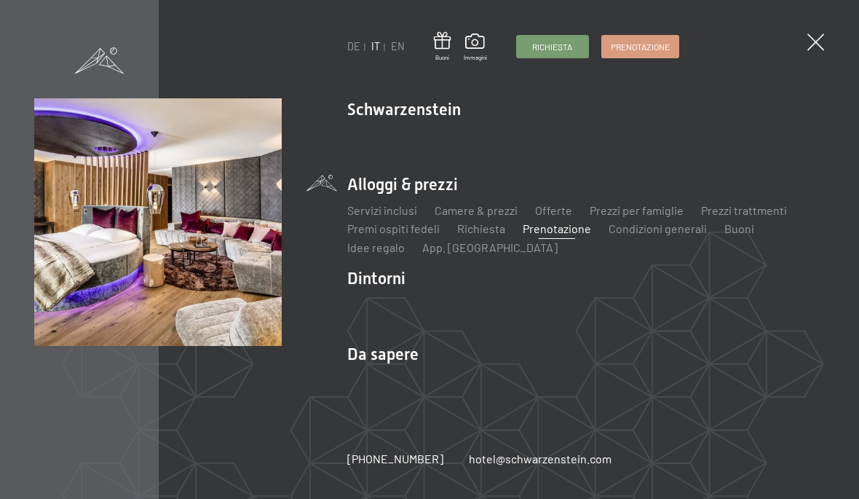
click at [484, 205] on link "Camere & prezzi" at bounding box center [476, 210] width 83 height 14
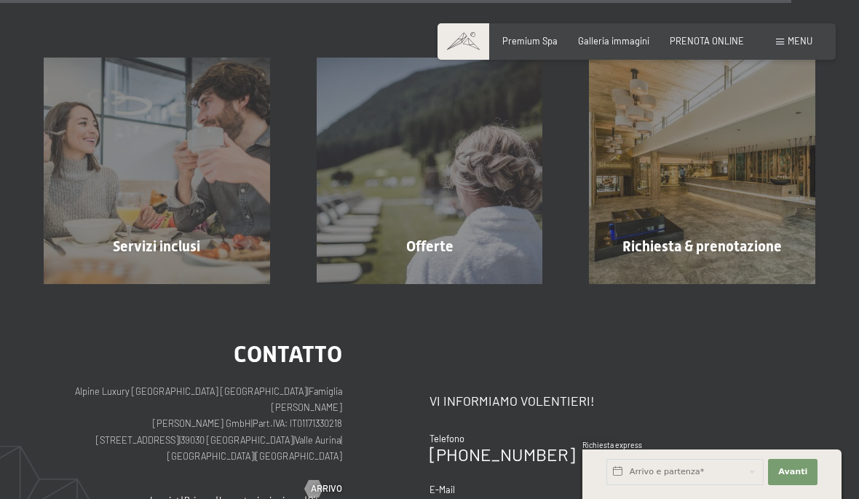
scroll to position [3306, 0]
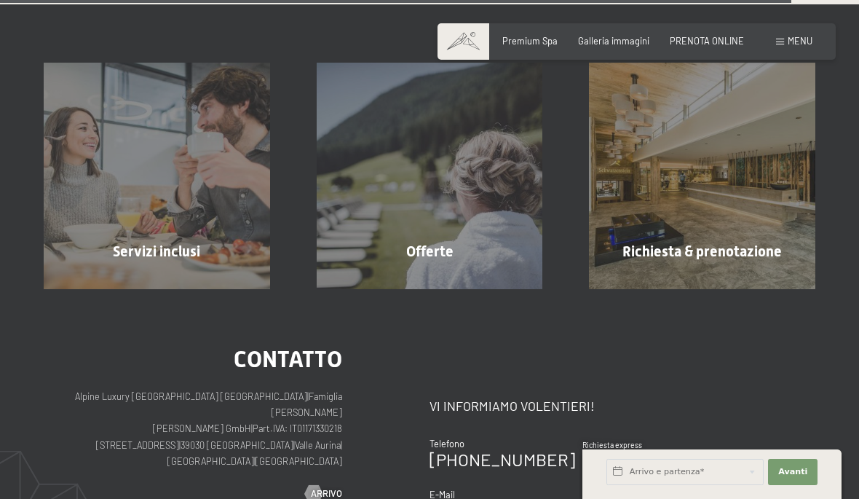
click at [446, 198] on div "Offerte mostra altro" at bounding box center [429, 176] width 273 height 226
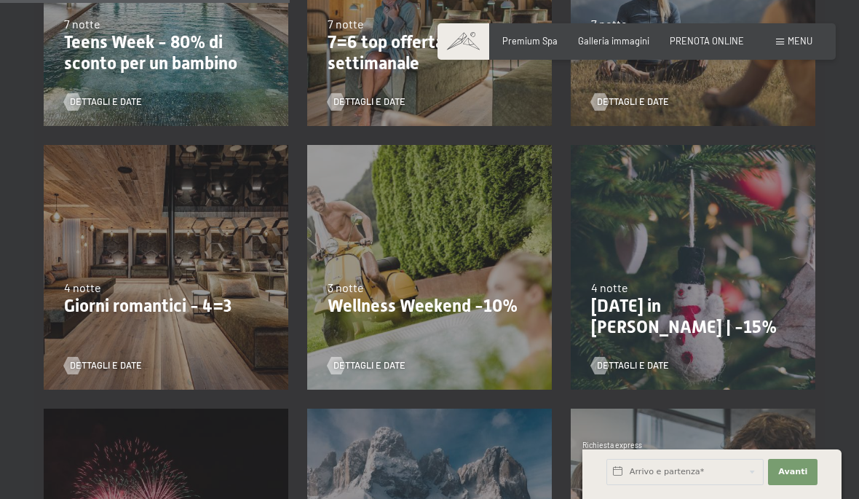
scroll to position [755, 0]
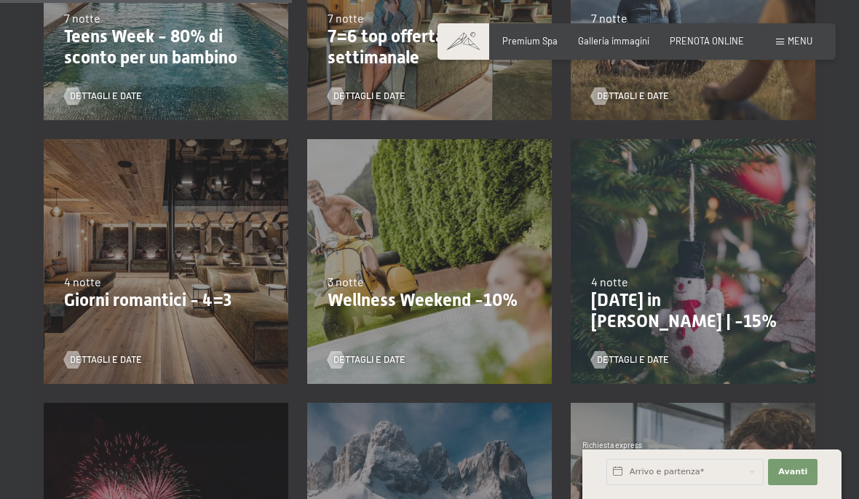
click at [207, 305] on p "Giorni romantici - 4=3" at bounding box center [166, 300] width 204 height 21
click at [221, 269] on div "[DATE]-[DATE] [DATE]-[DATE] [DATE]-[DATE] [DATE]-[DATE] [DATE]-[DATE] [DATE]-[D…" at bounding box center [165, 261] width 263 height 263
click at [78, 357] on div at bounding box center [73, 359] width 10 height 17
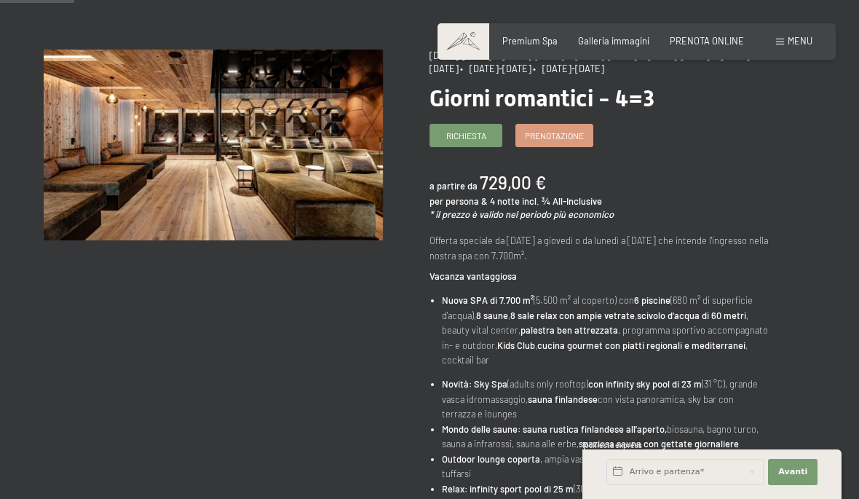
scroll to position [121, 0]
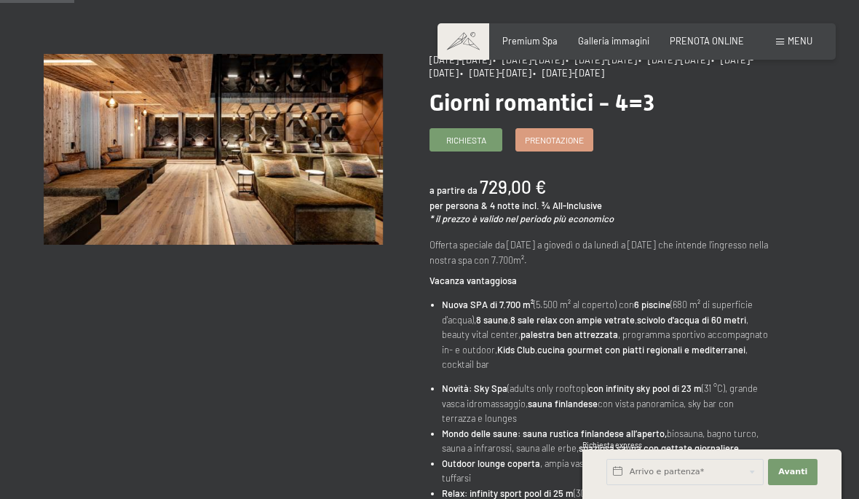
click at [547, 140] on span "Prenotazione" at bounding box center [554, 140] width 59 height 12
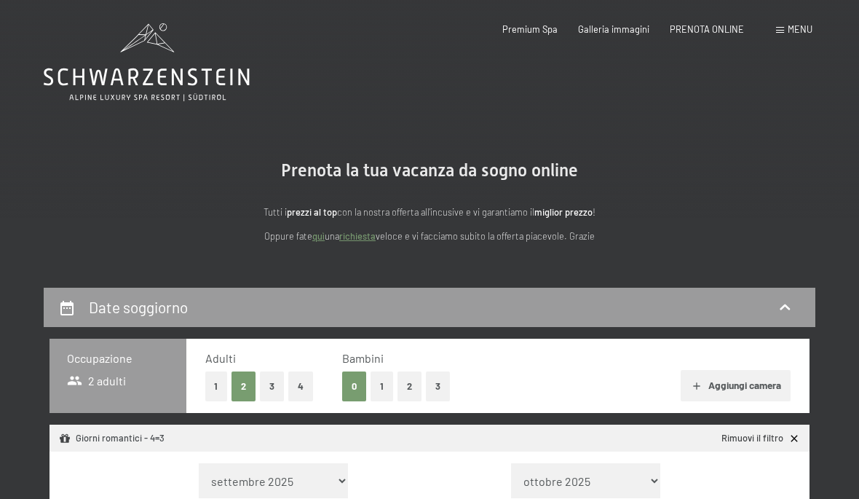
select select "[DATE]"
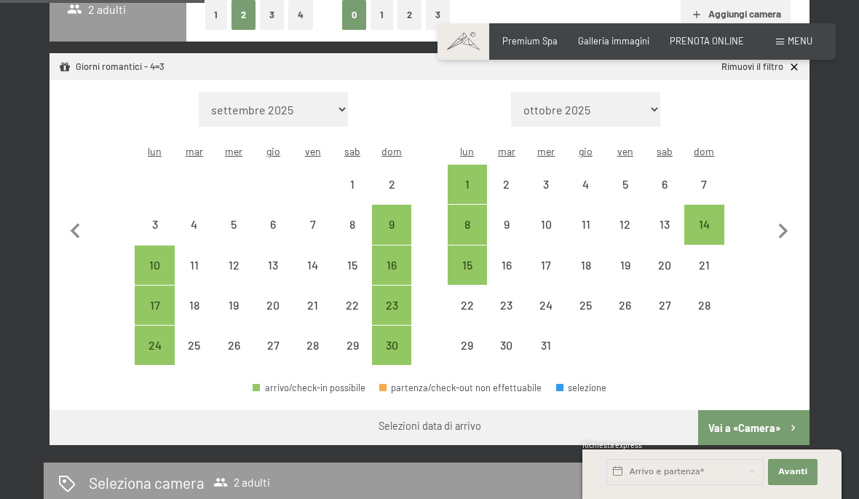
scroll to position [358, 0]
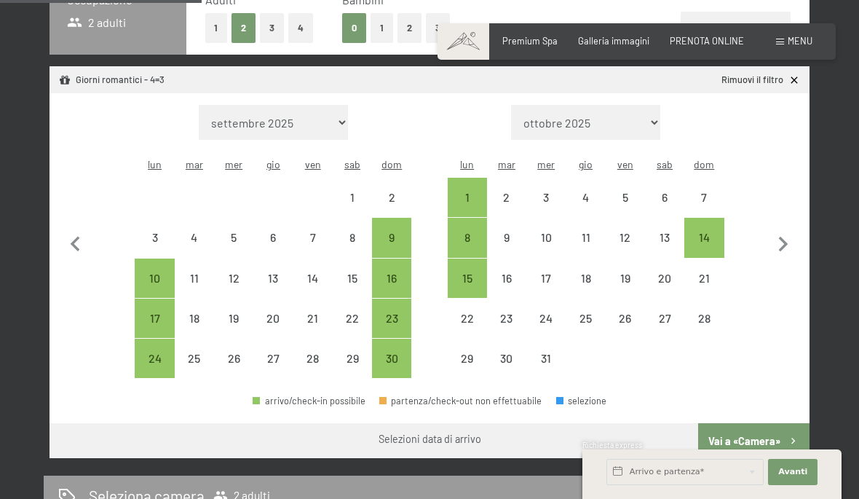
click at [787, 239] on icon "button" at bounding box center [783, 244] width 9 height 15
select select "[DATE]"
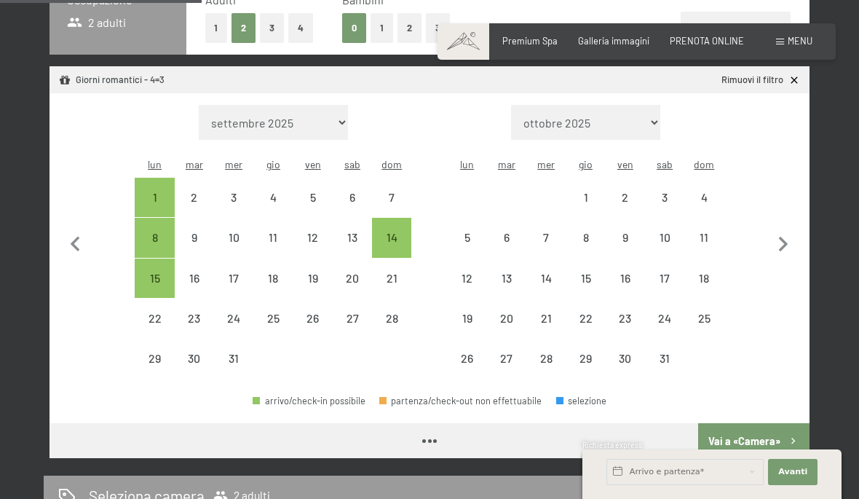
select select "[DATE]"
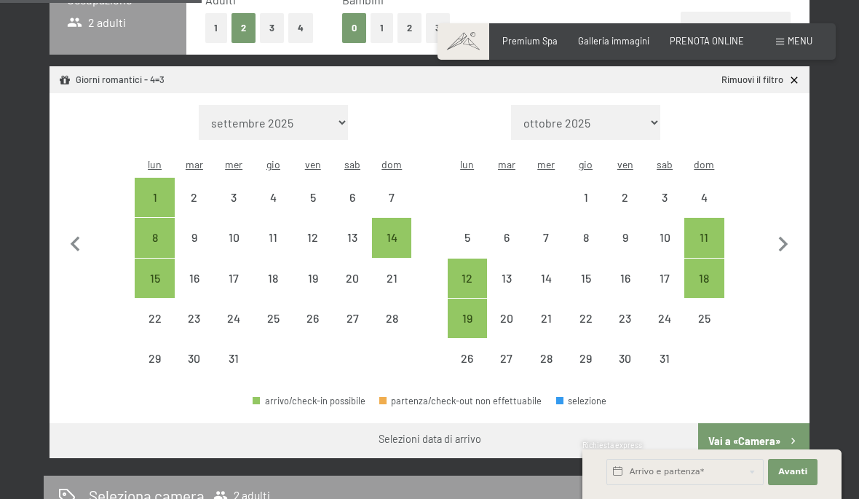
click at [469, 312] on div "19" at bounding box center [467, 330] width 36 height 36
select select "[DATE]"
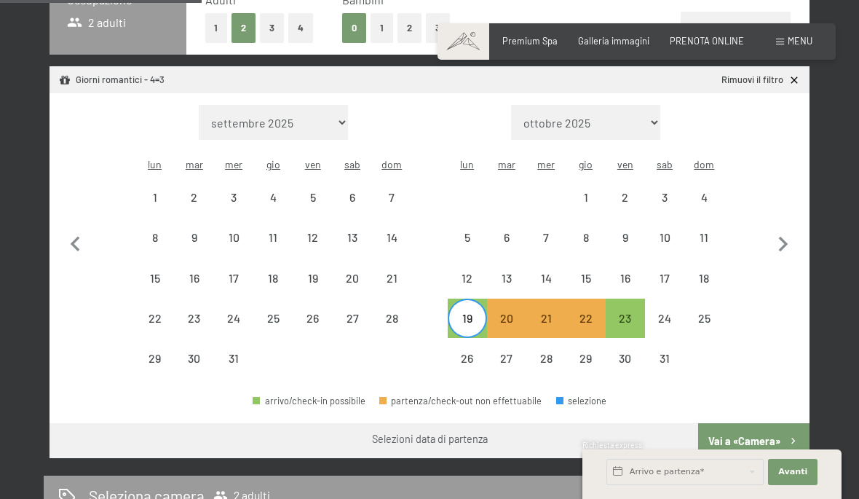
click at [739, 430] on button "Vai a «Camera»" at bounding box center [753, 440] width 111 height 35
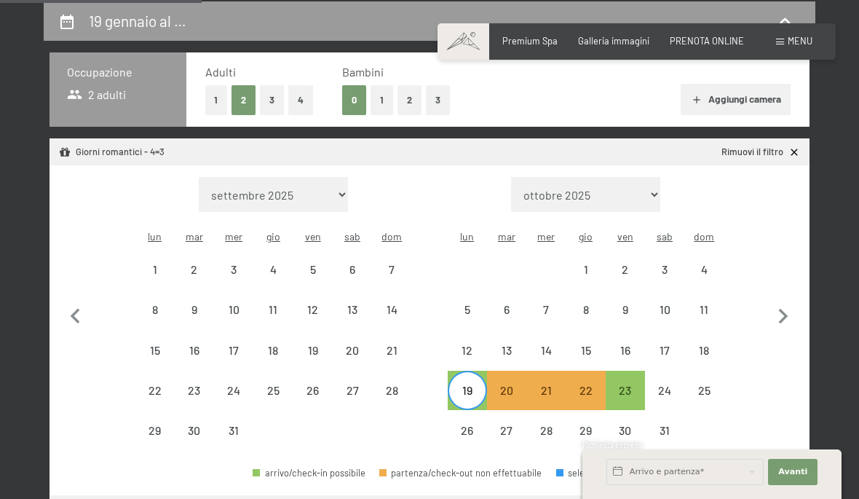
select select "[DATE]"
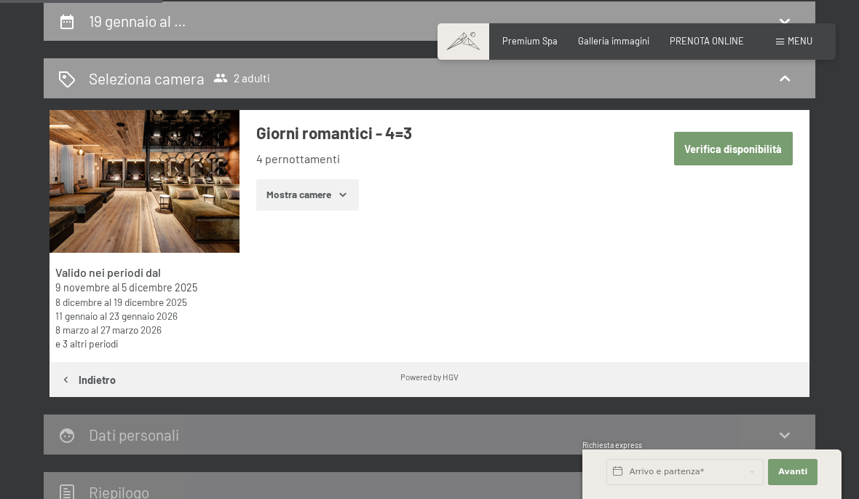
click at [734, 147] on button "Verifica disponibilità" at bounding box center [733, 148] width 119 height 33
select select "[DATE]"
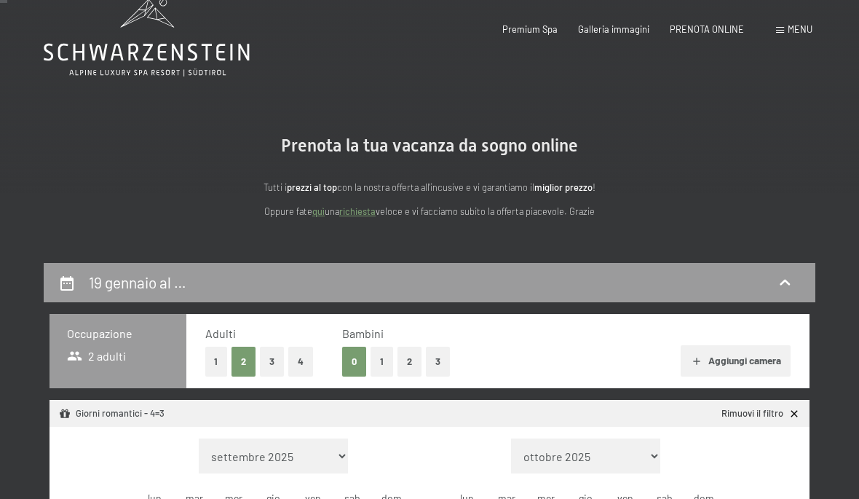
scroll to position [0, 0]
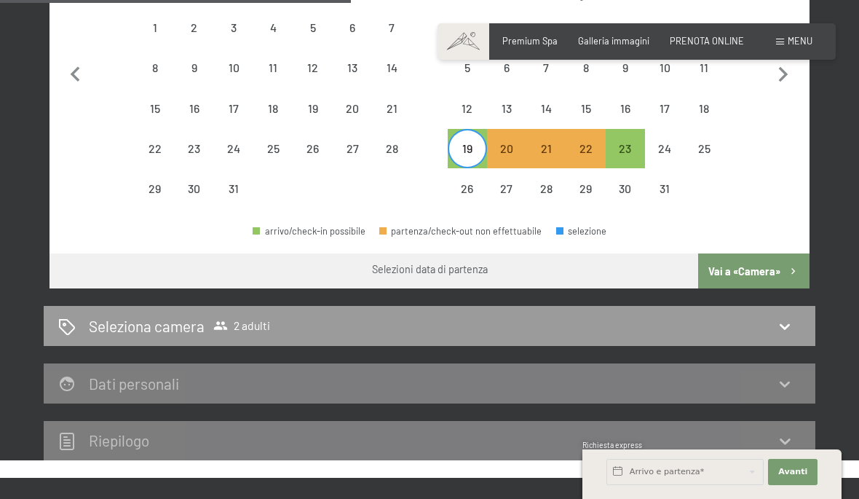
click at [770, 324] on div "Seleziona camera 2 adulti" at bounding box center [429, 325] width 742 height 21
select select "[DATE]"
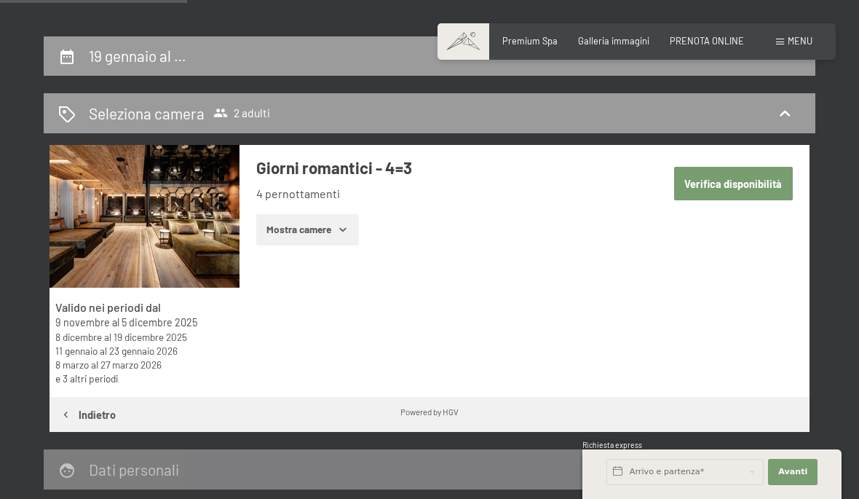
scroll to position [249, 0]
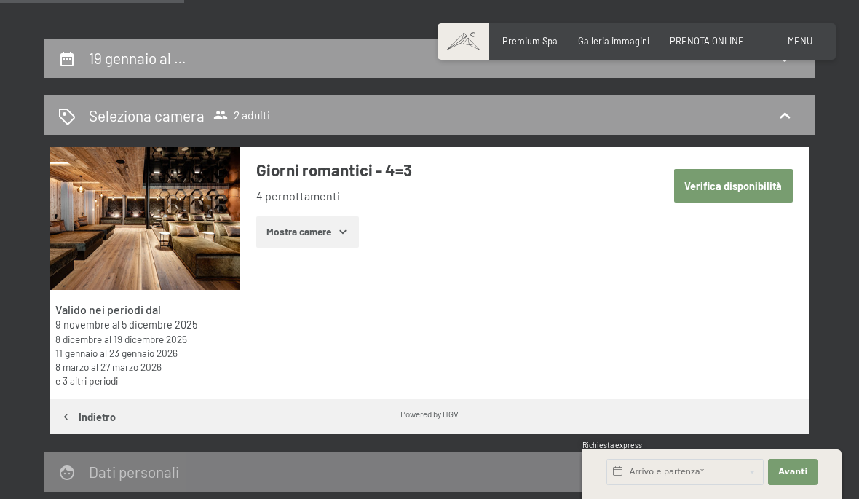
click at [341, 231] on icon "button" at bounding box center [343, 232] width 12 height 12
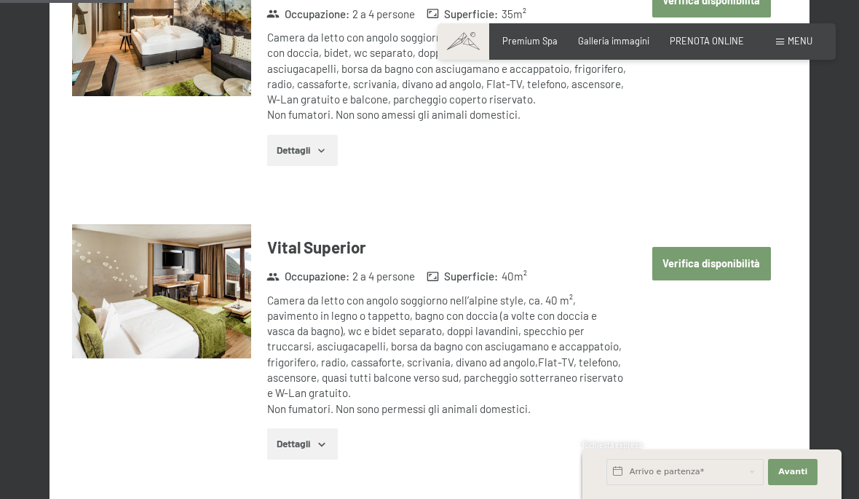
scroll to position [759, 0]
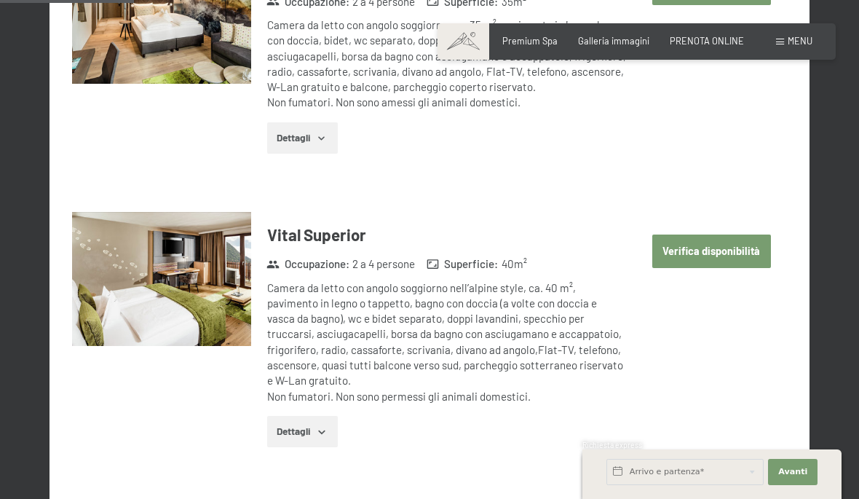
click at [706, 245] on button "Verifica disponibilità" at bounding box center [711, 250] width 119 height 33
select select "[DATE]"
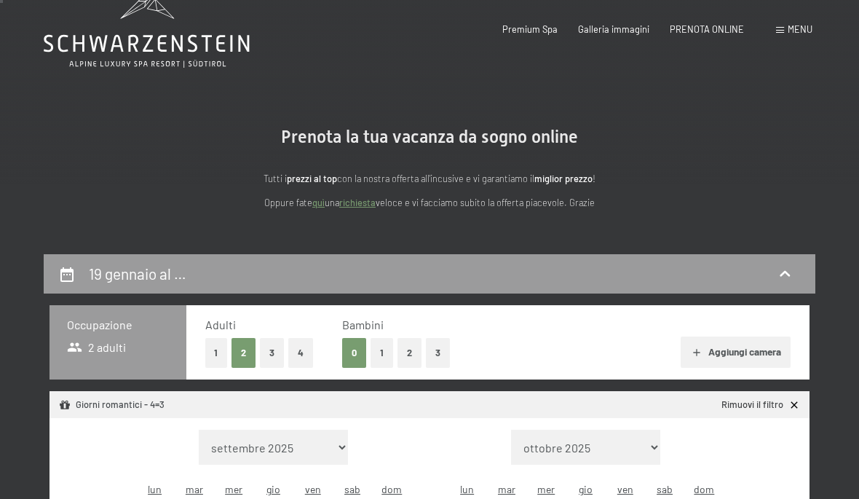
scroll to position [0, 0]
